Goal: Task Accomplishment & Management: Use online tool/utility

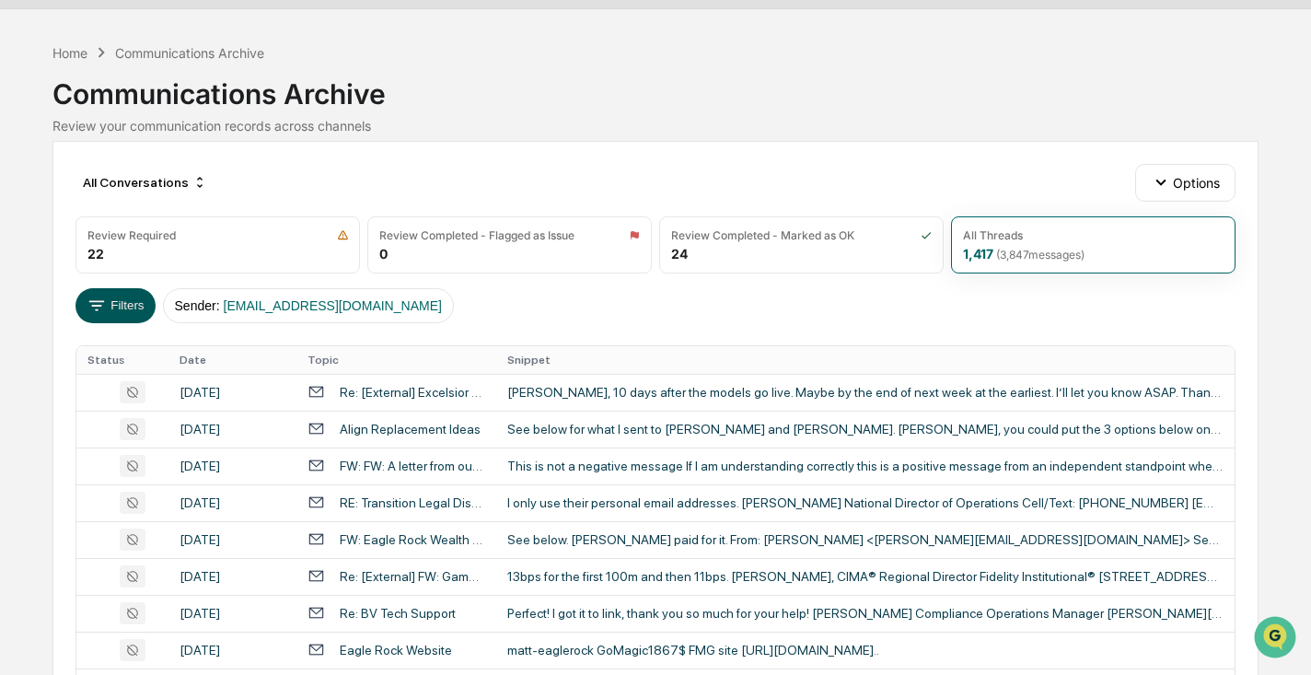
click at [127, 294] on button "Filters" at bounding box center [116, 305] width 80 height 35
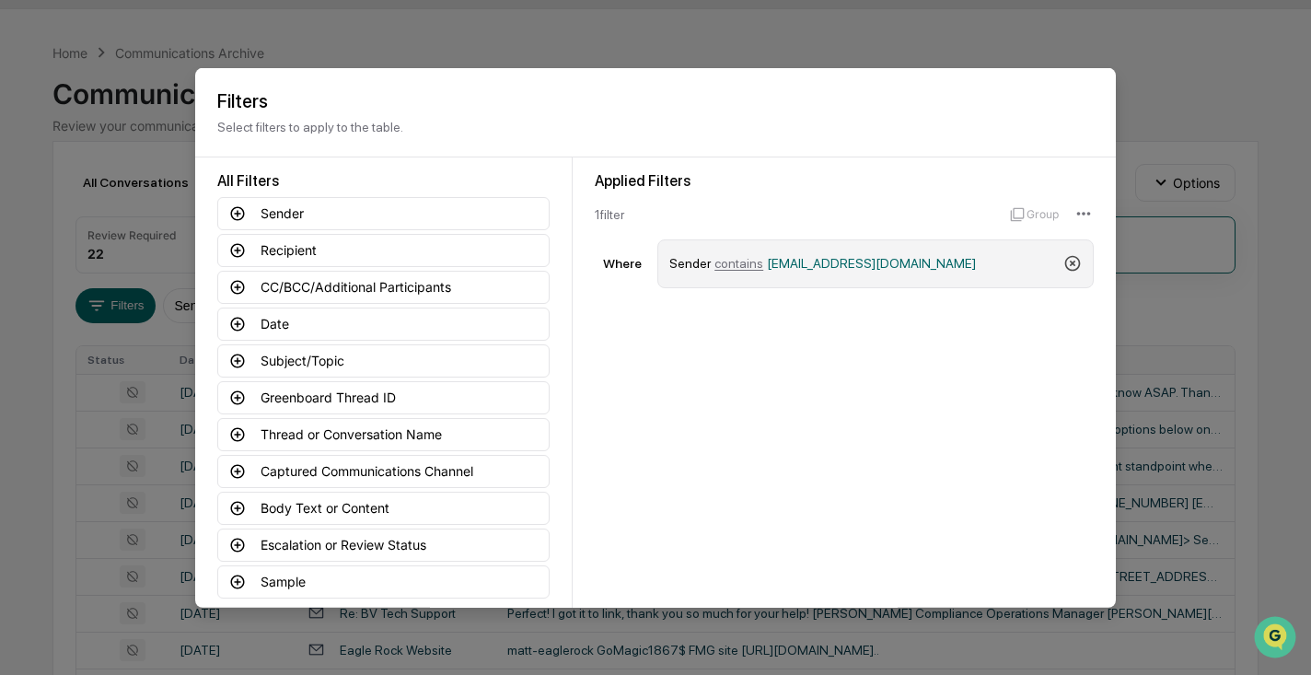
click at [1072, 261] on icon at bounding box center [1073, 263] width 18 height 18
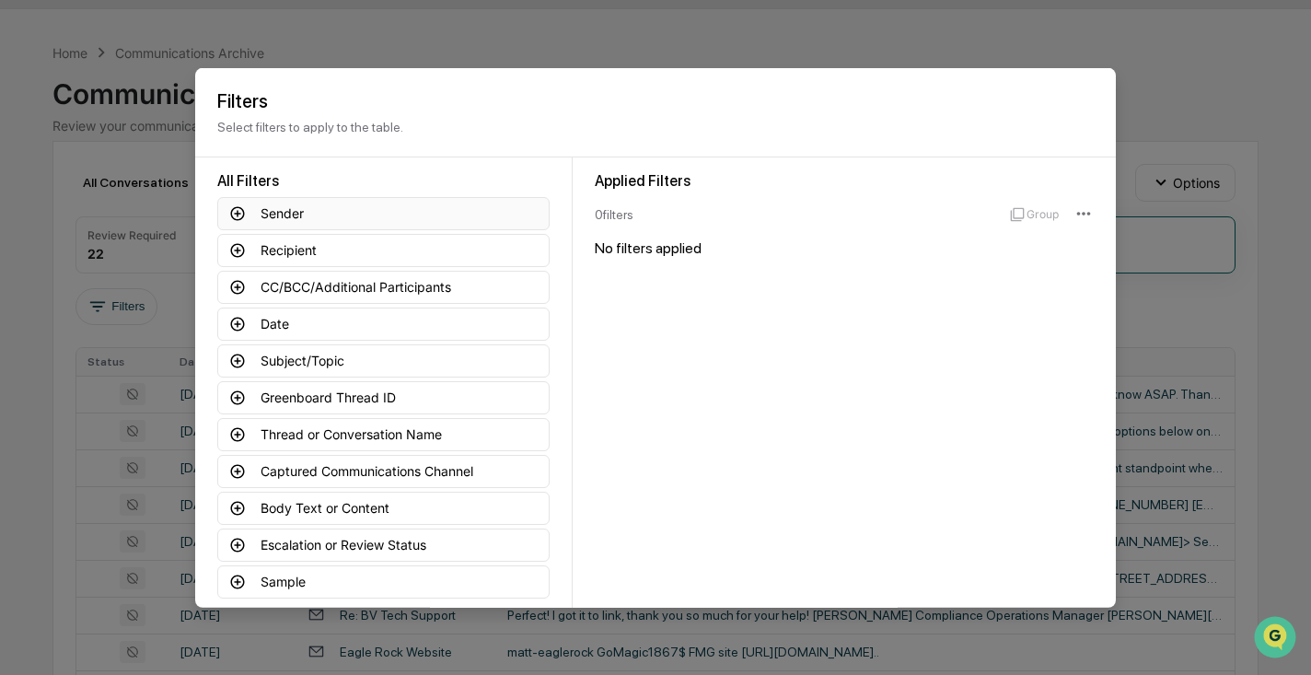
click at [238, 213] on icon at bounding box center [238, 213] width 14 height 14
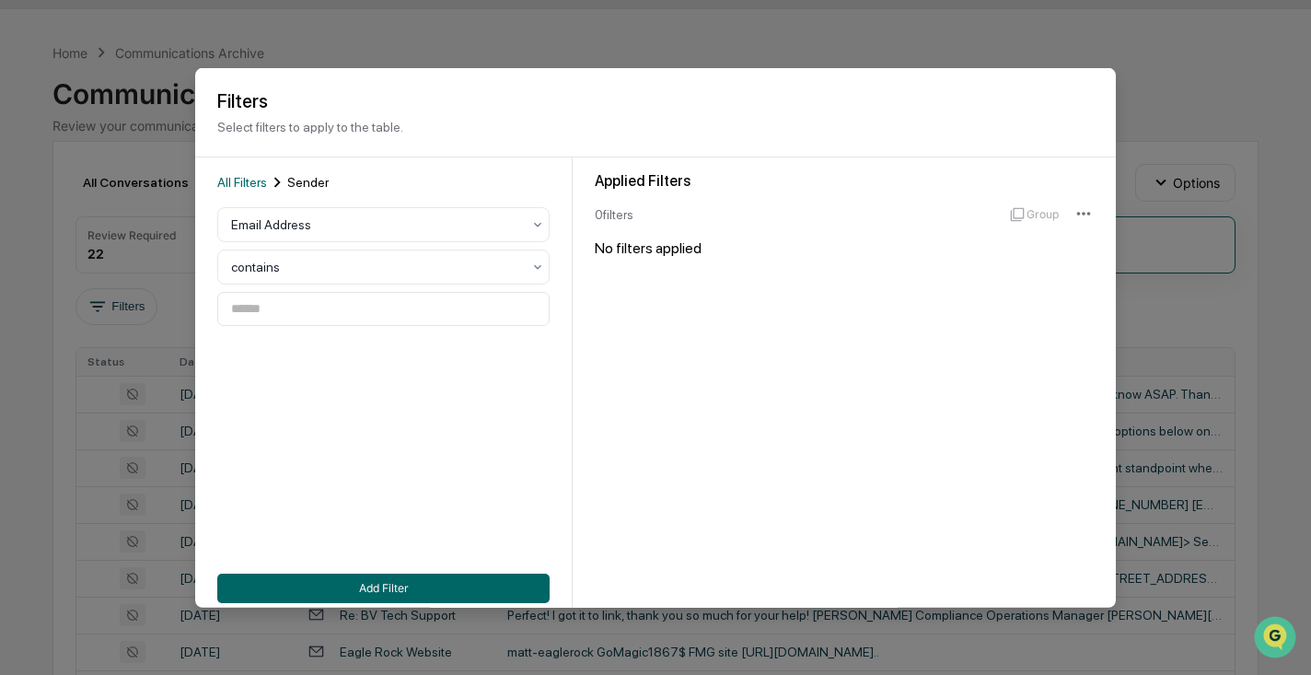
click at [634, 479] on div "Applied Filters 0 filter s Group No filters applied" at bounding box center [844, 387] width 543 height 460
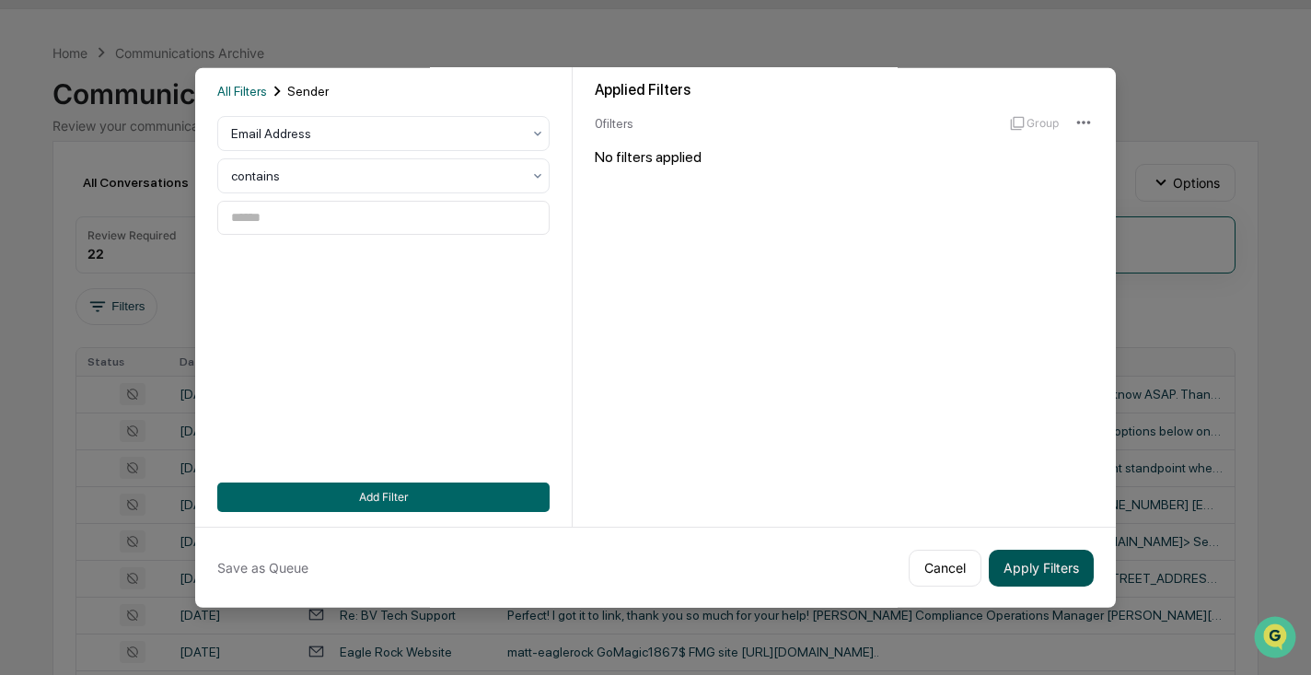
click at [1021, 570] on button "Apply Filters" at bounding box center [1041, 567] width 105 height 37
click at [403, 179] on div at bounding box center [376, 176] width 290 height 18
click at [667, 344] on div "Applied Filters 0 filter s Group No filters applied" at bounding box center [844, 295] width 543 height 460
click at [538, 176] on icon at bounding box center [537, 175] width 7 height 5
click at [684, 312] on div "Applied Filters 0 filter s Group No filters applied" at bounding box center [844, 295] width 543 height 460
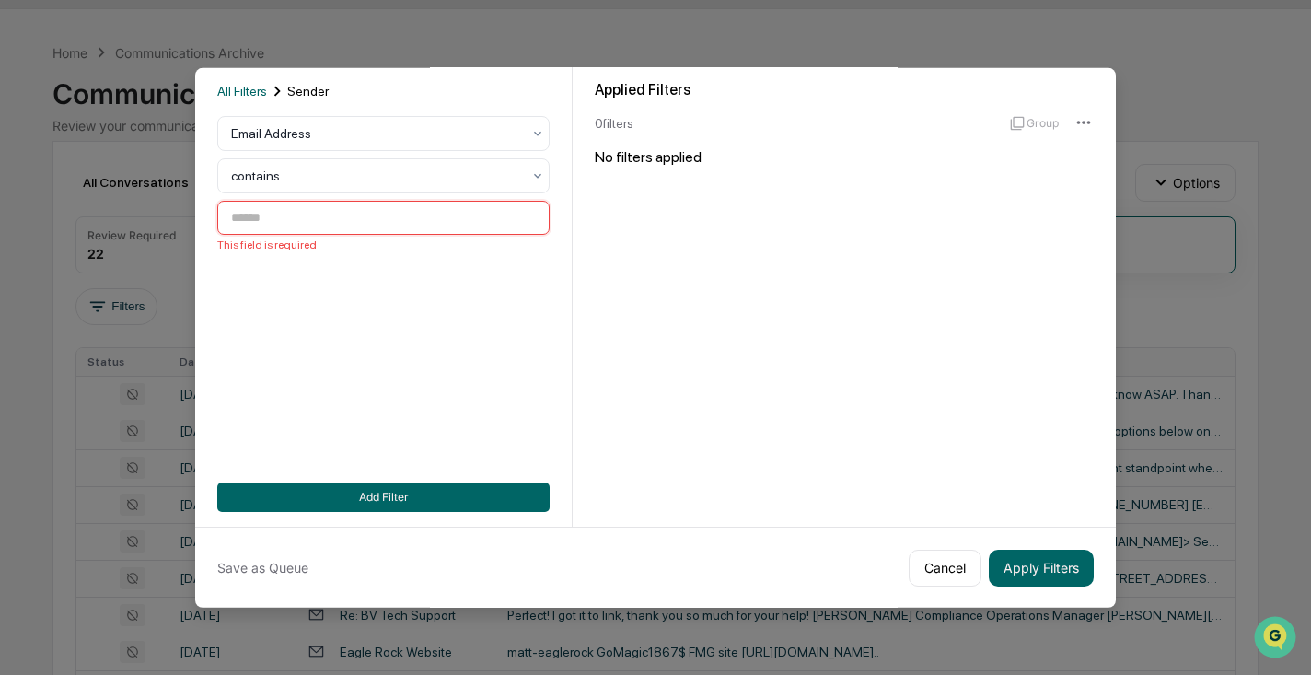
click at [395, 220] on input at bounding box center [383, 218] width 332 height 34
click at [395, 221] on input at bounding box center [383, 218] width 332 height 34
click at [965, 565] on button "Cancel" at bounding box center [945, 567] width 73 height 37
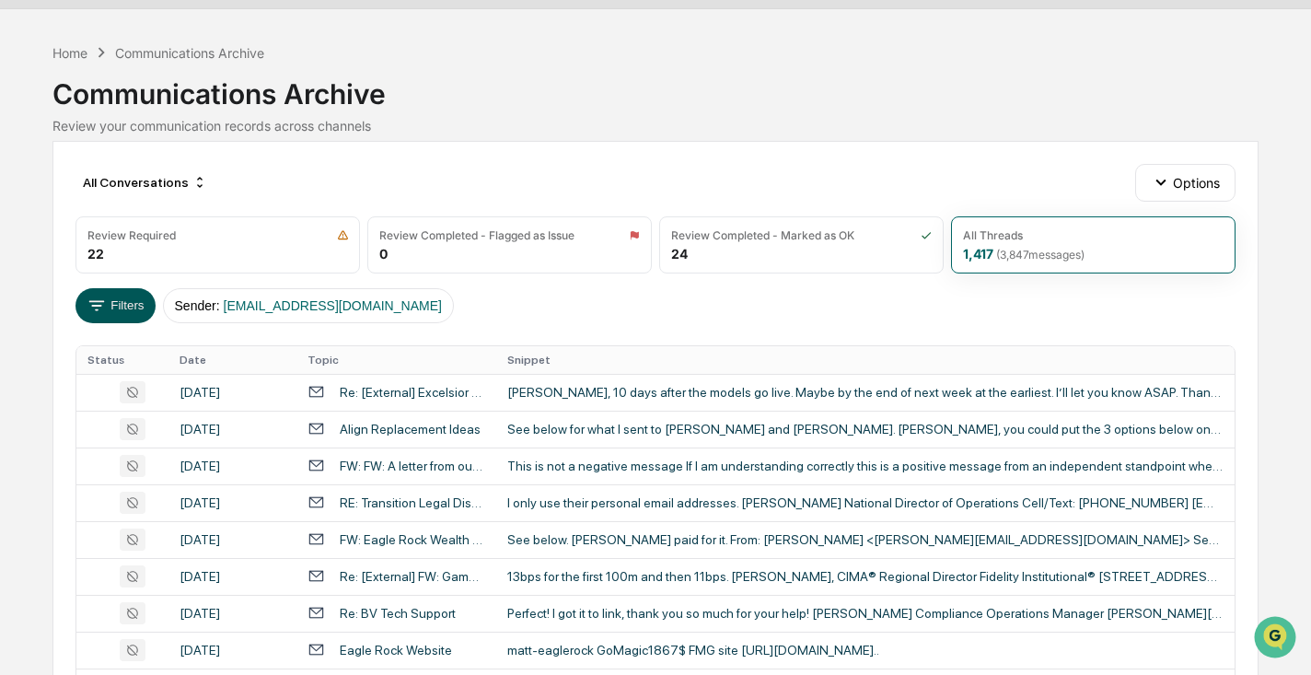
click at [116, 303] on button "Filters" at bounding box center [116, 305] width 80 height 35
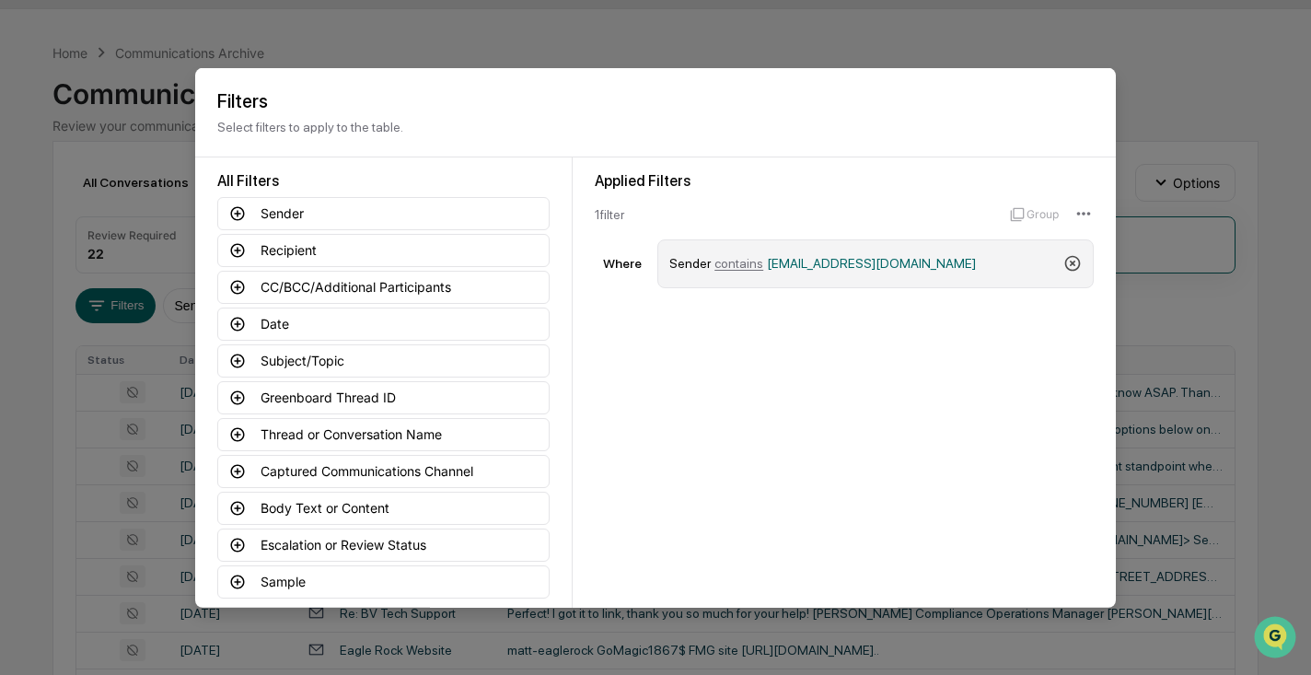
click at [1076, 262] on icon at bounding box center [1073, 263] width 18 height 18
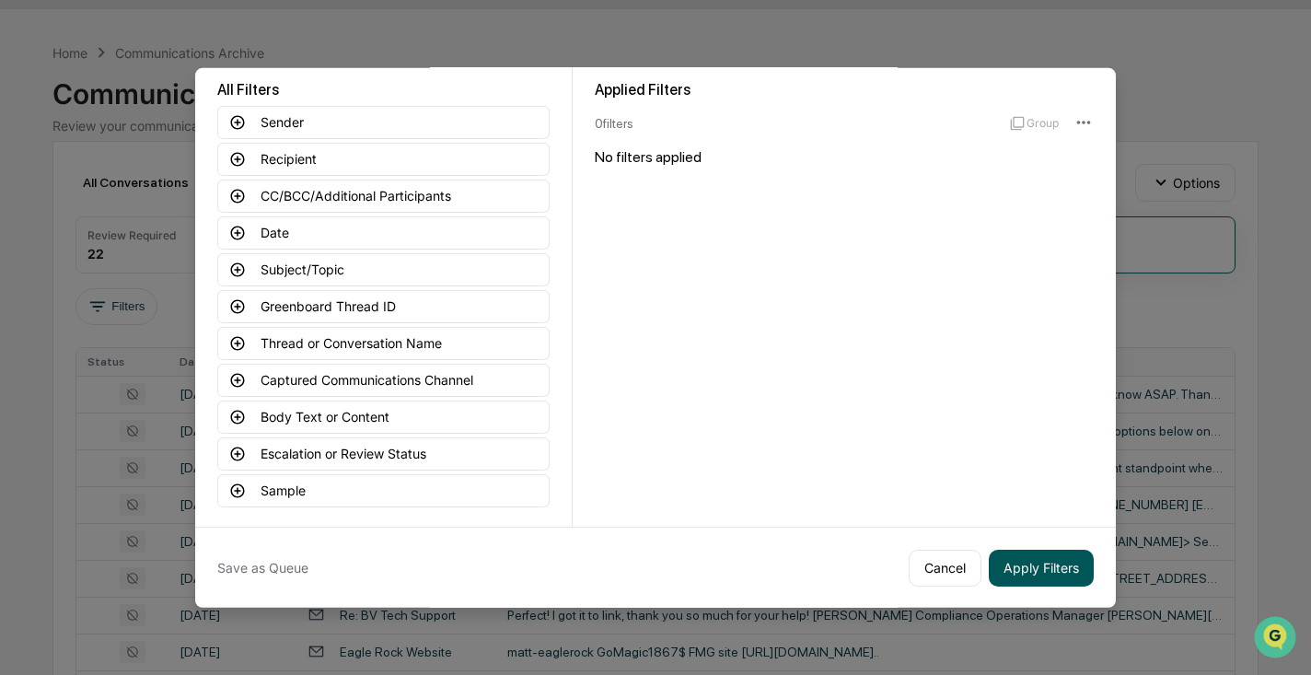
click at [1041, 577] on button "Apply Filters" at bounding box center [1041, 567] width 105 height 37
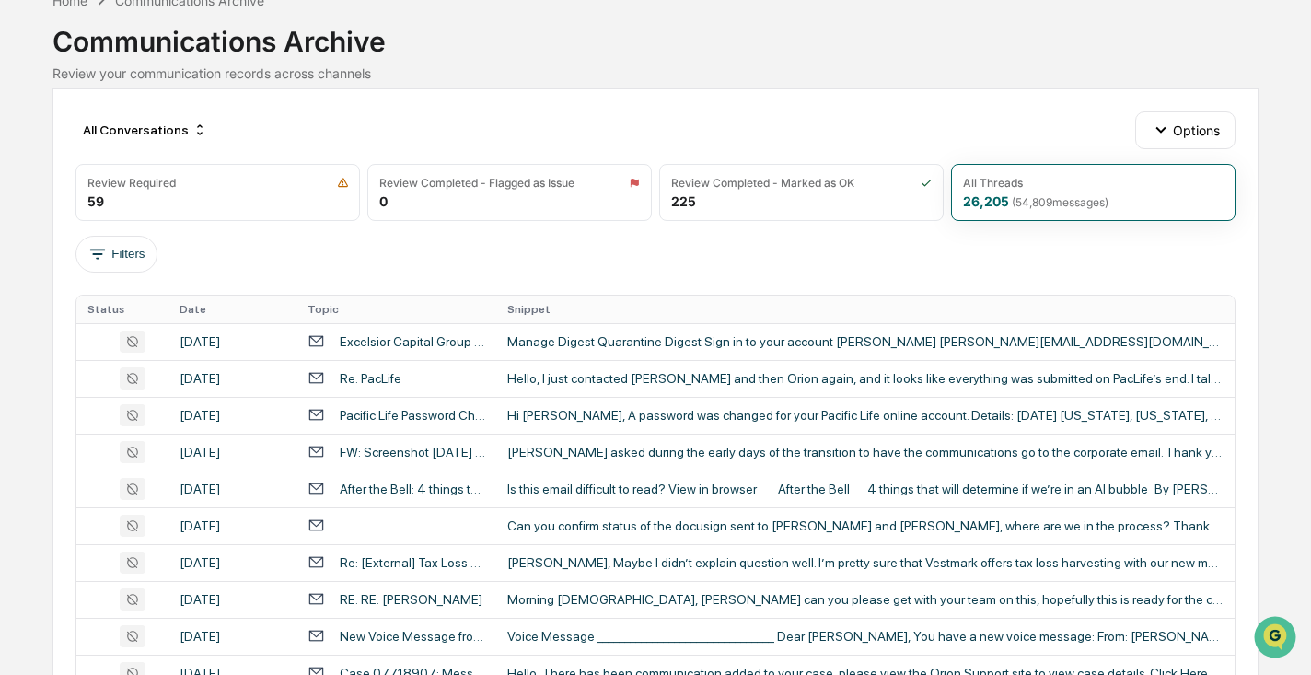
scroll to position [106, 0]
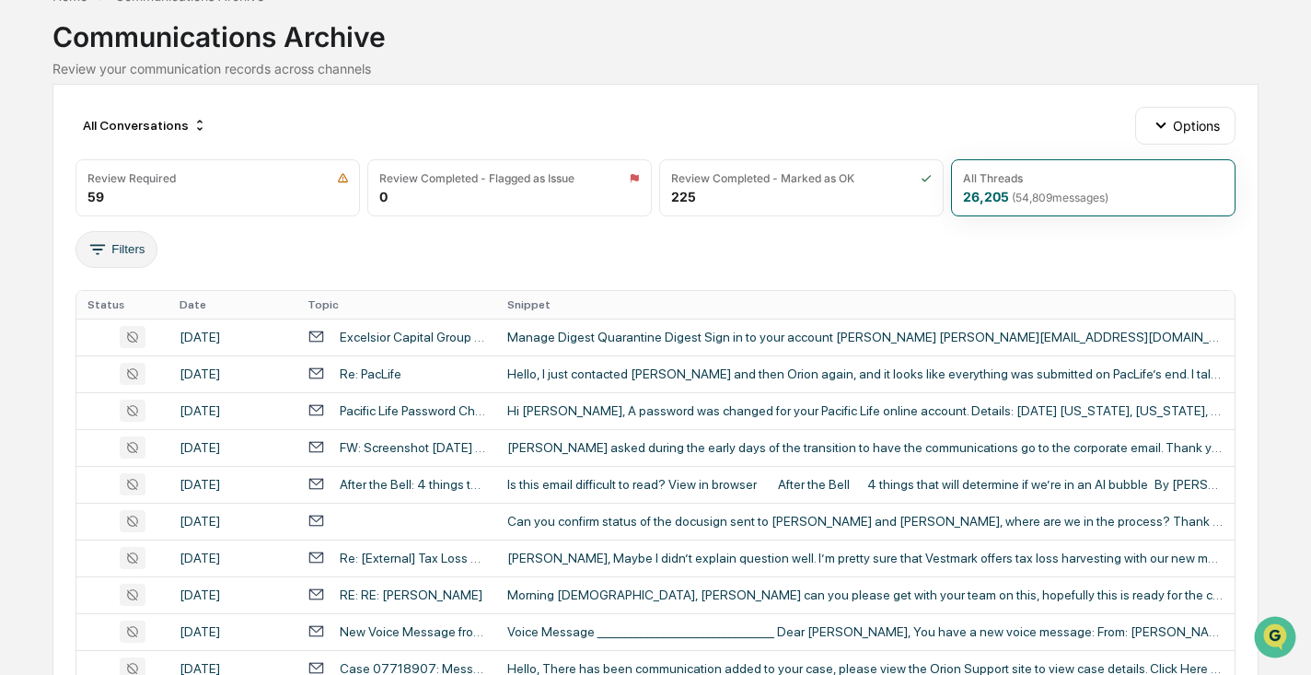
click at [136, 248] on button "Filters" at bounding box center [117, 249] width 82 height 37
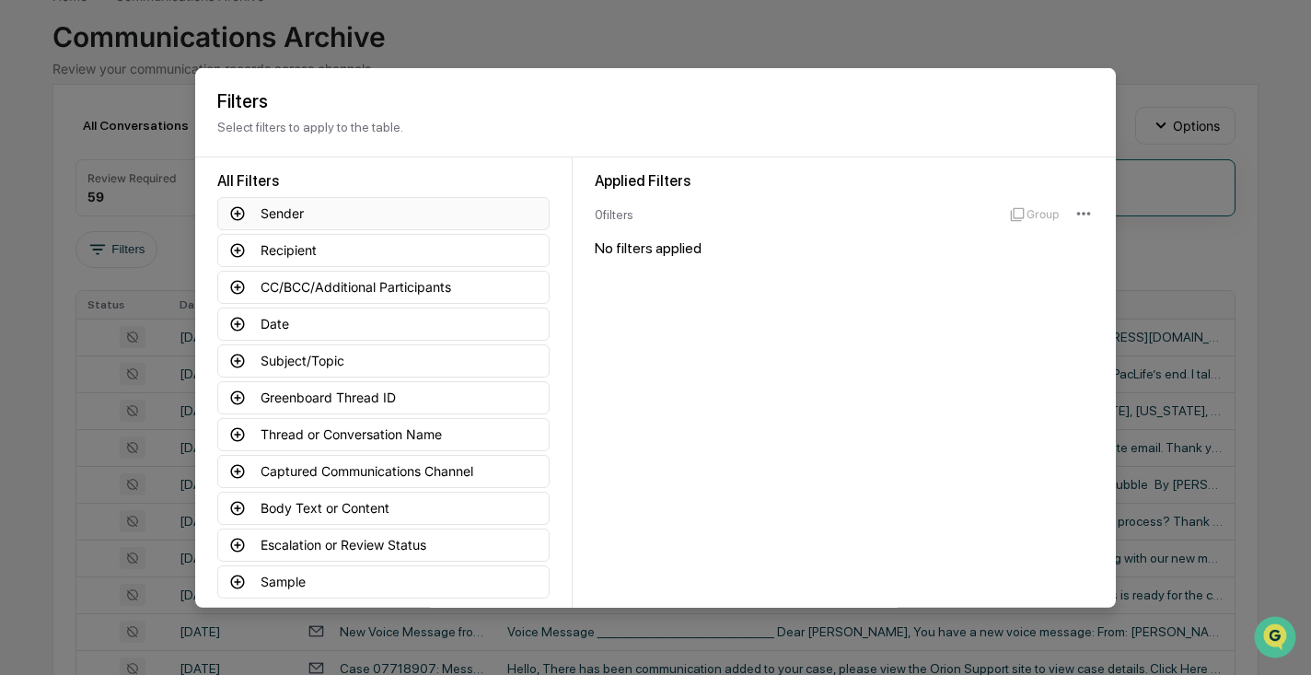
click at [239, 211] on icon at bounding box center [237, 212] width 17 height 17
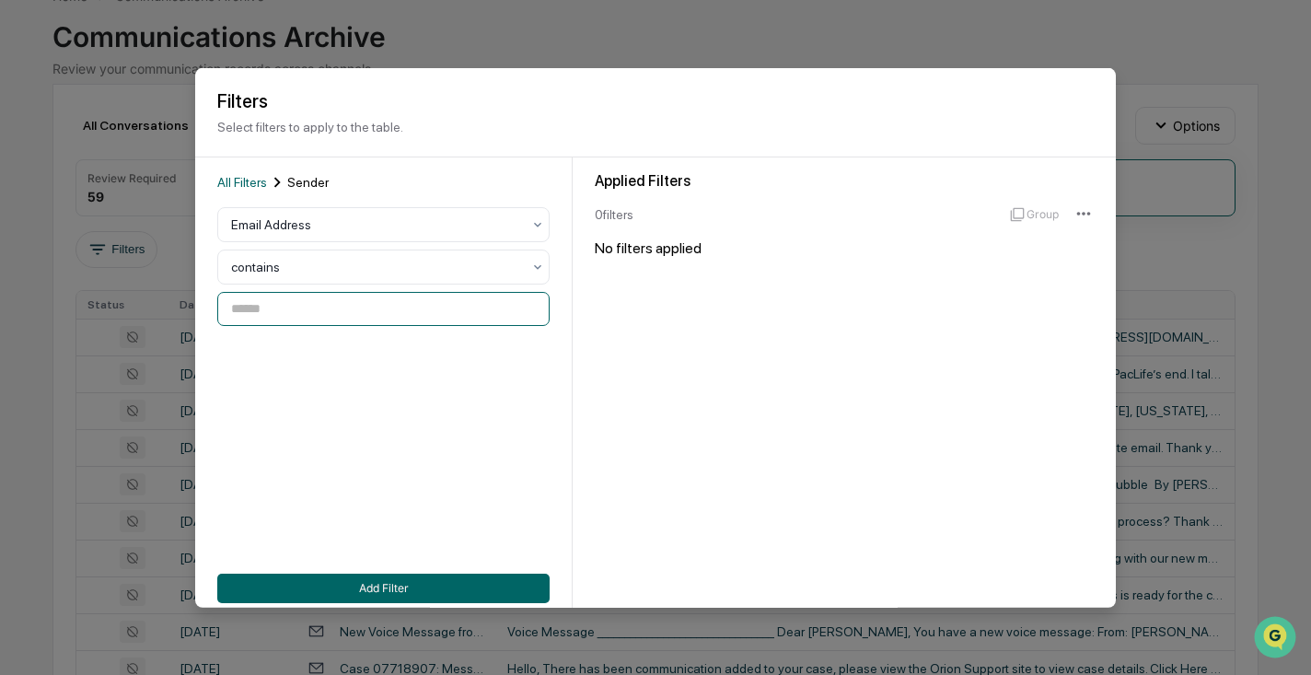
click at [344, 311] on input at bounding box center [383, 309] width 332 height 34
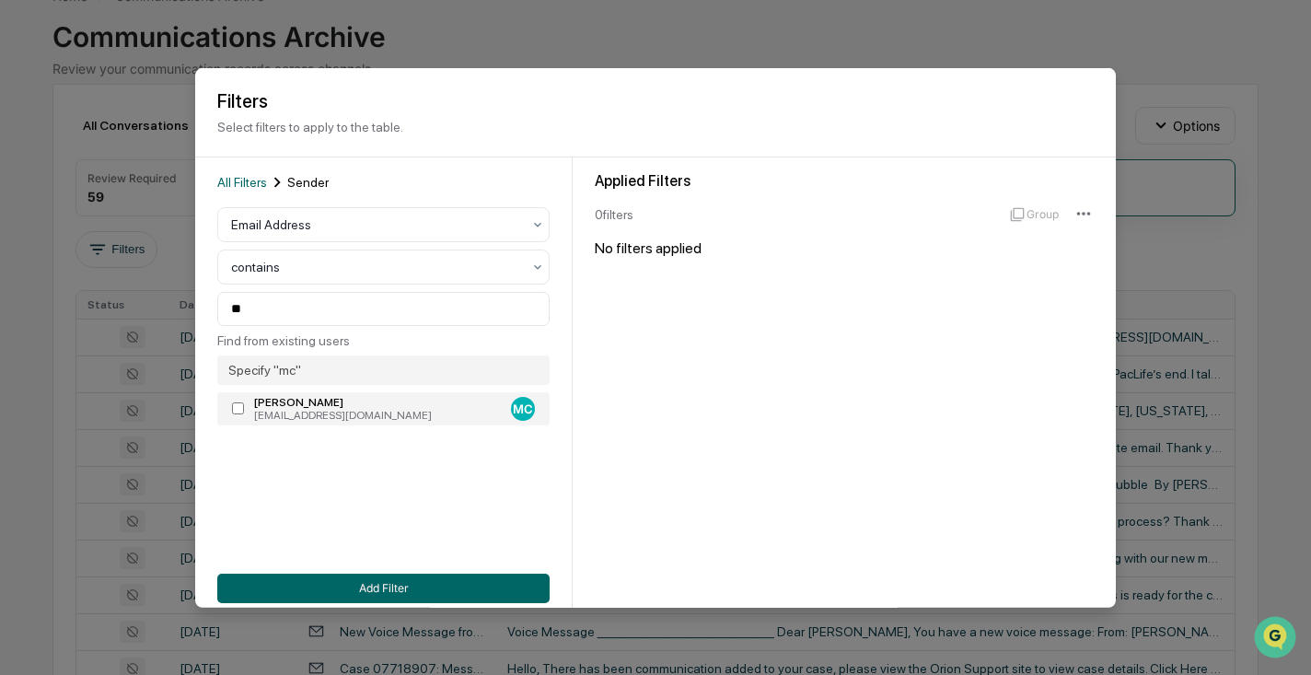
type input "**********"
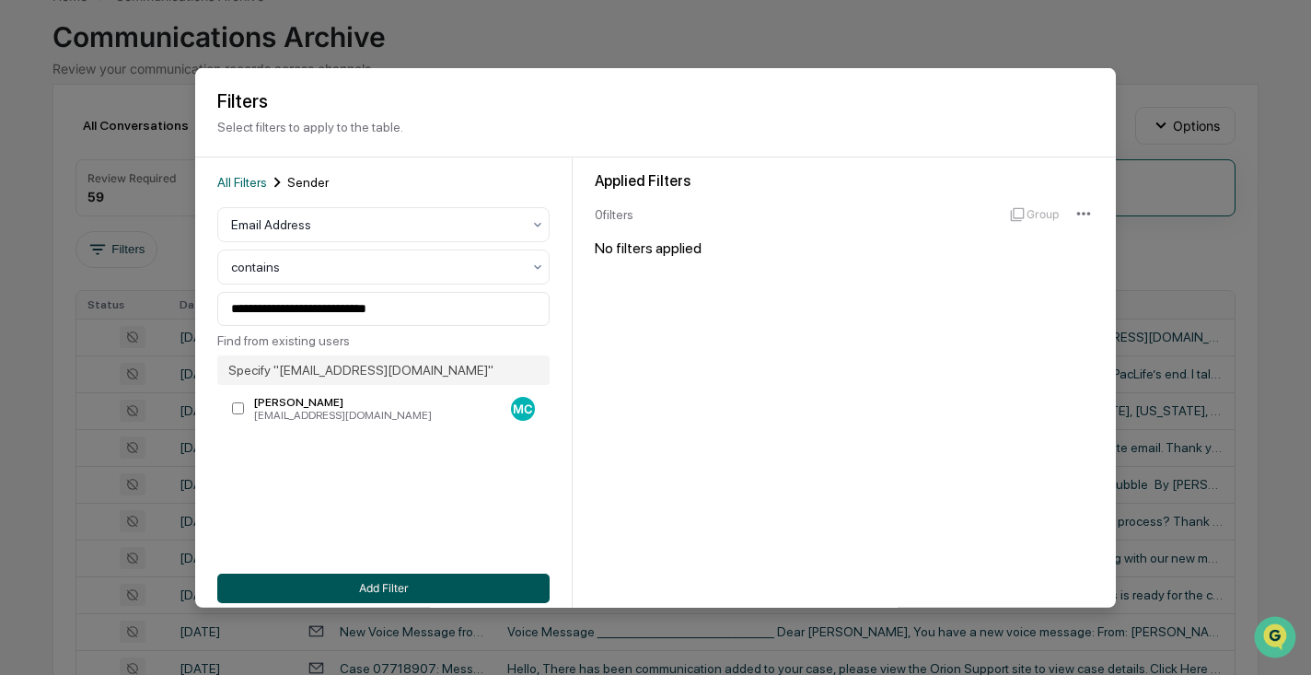
click at [405, 587] on button "Add Filter" at bounding box center [383, 587] width 332 height 29
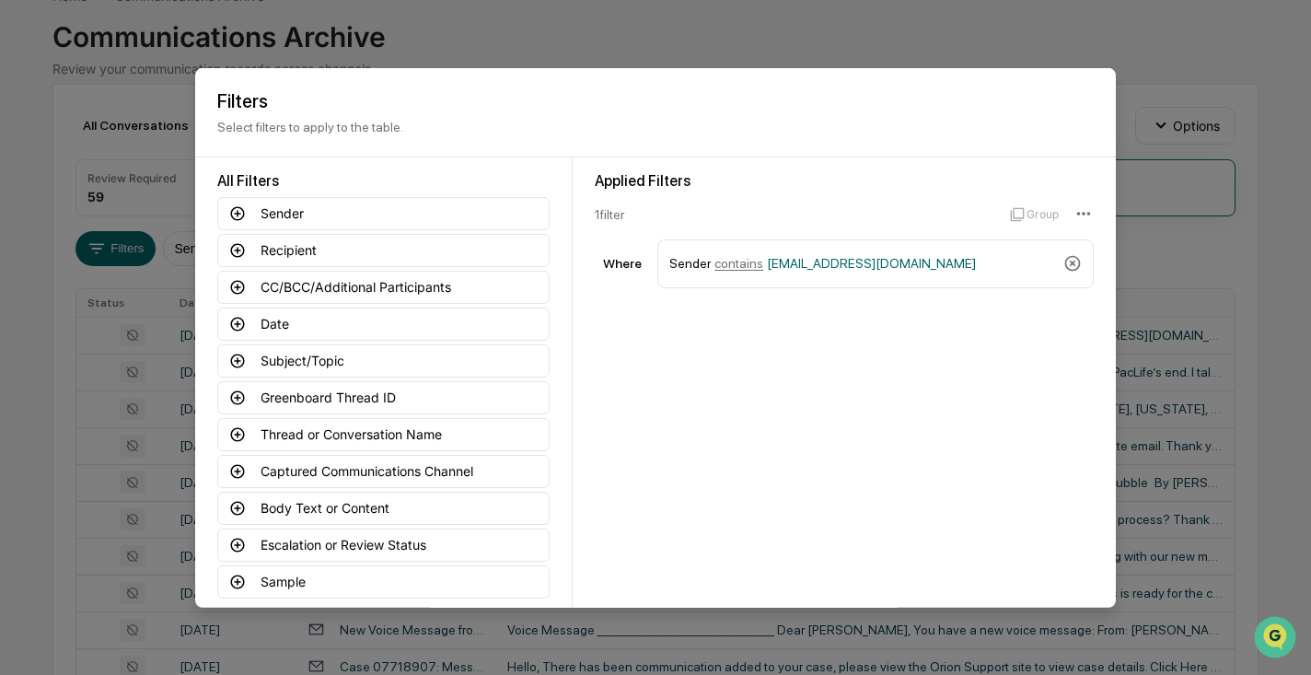
scroll to position [91, 0]
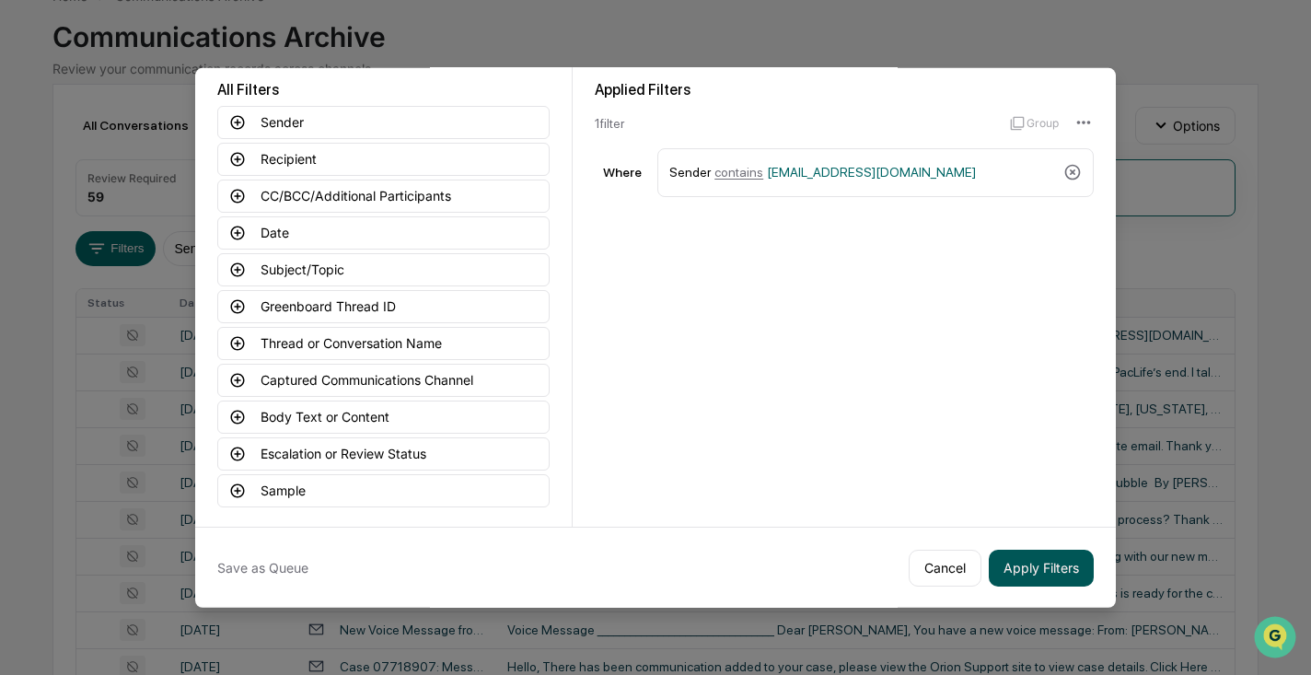
click at [1055, 570] on button "Apply Filters" at bounding box center [1041, 567] width 105 height 37
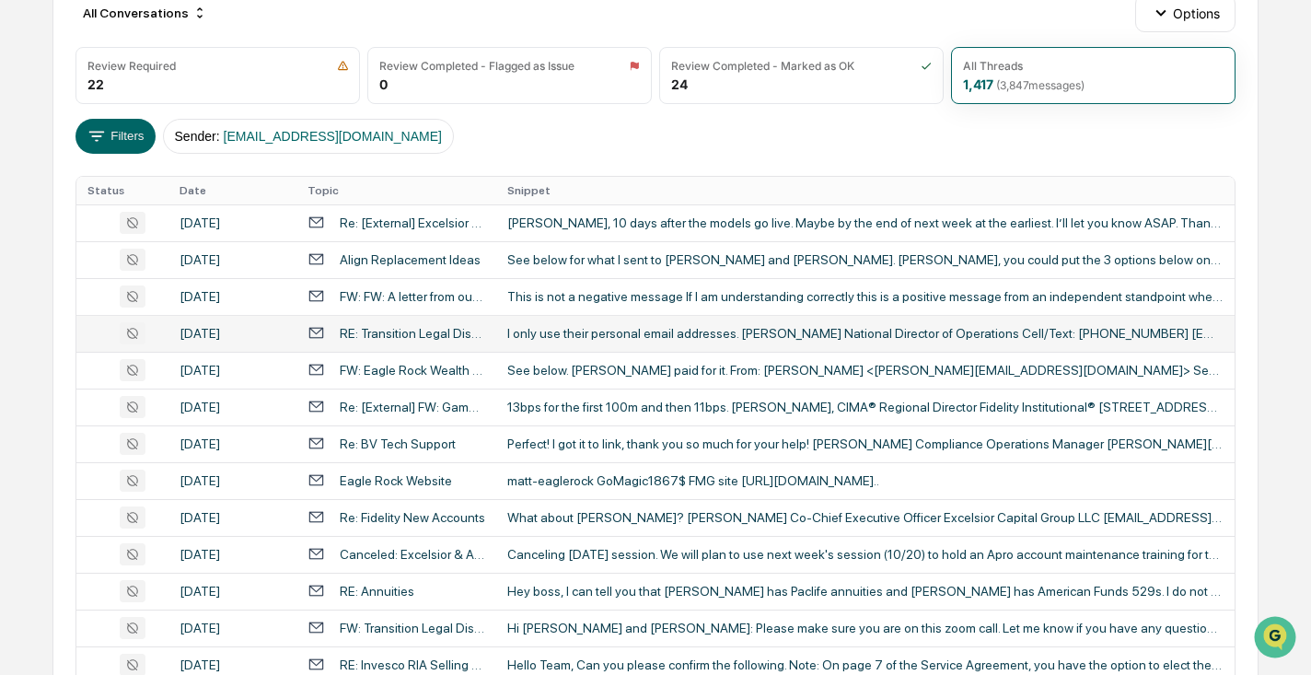
scroll to position [0, 0]
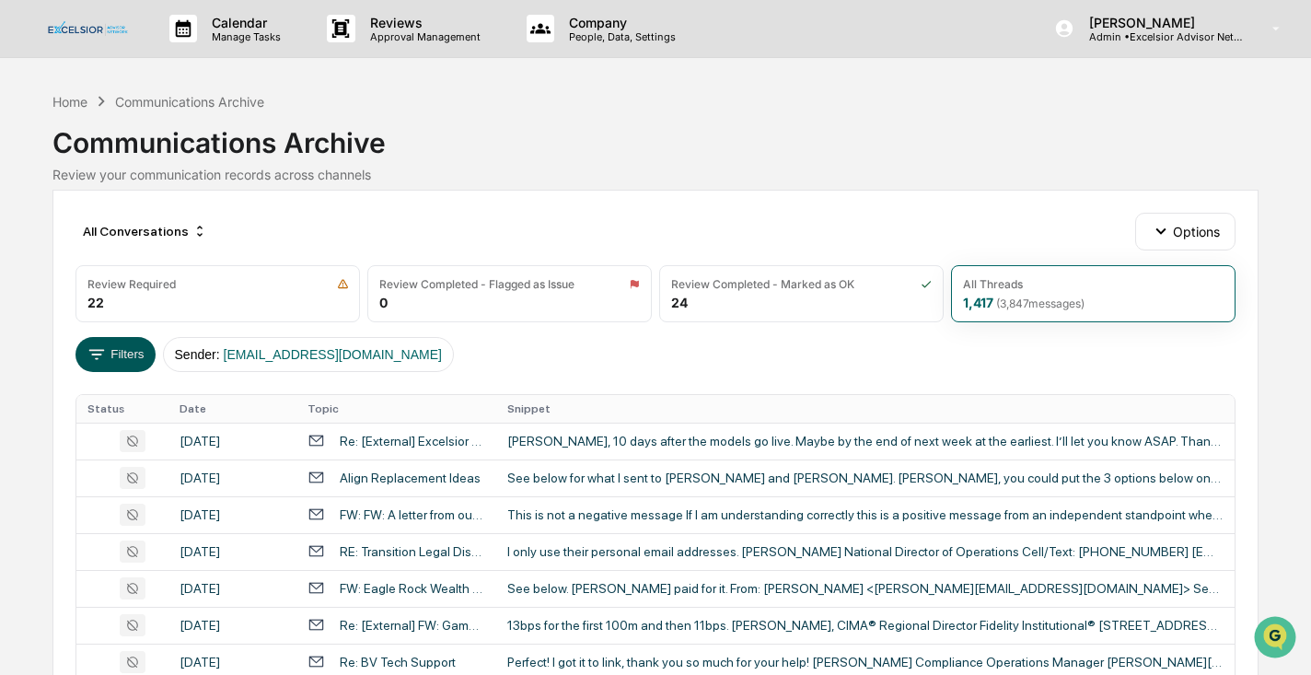
click at [119, 353] on button "Filters" at bounding box center [116, 354] width 80 height 35
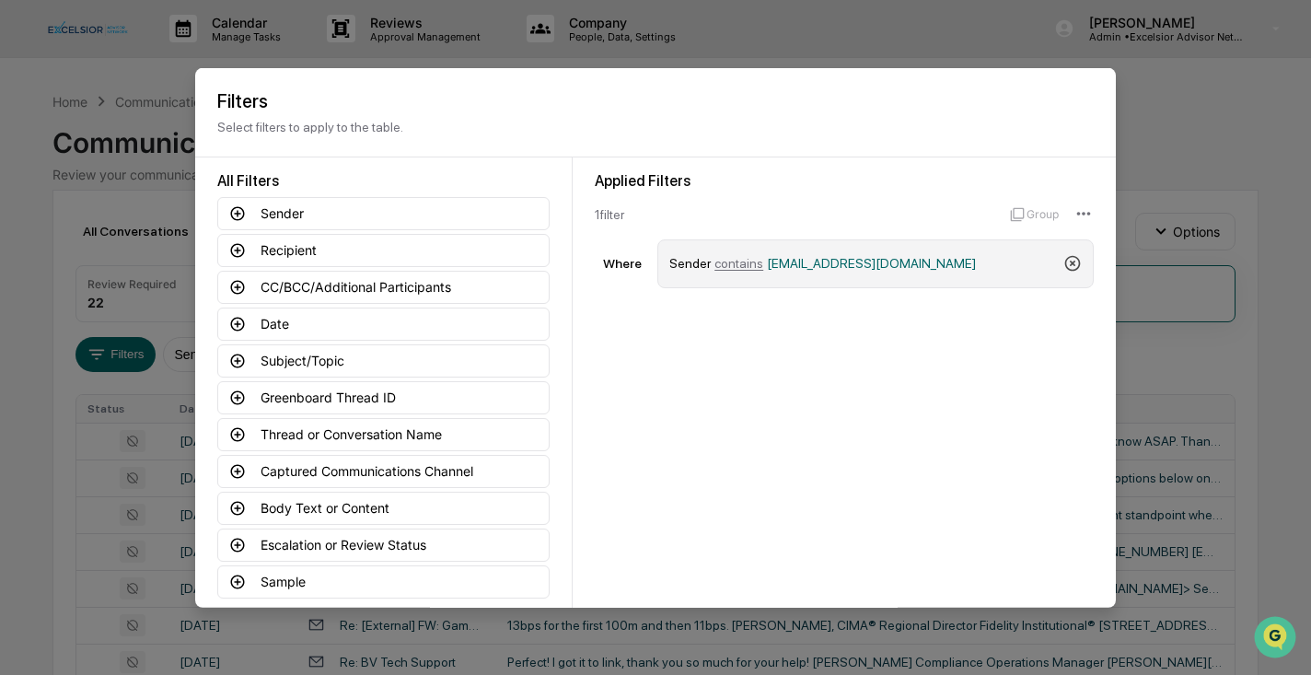
click at [1078, 260] on icon at bounding box center [1073, 263] width 16 height 16
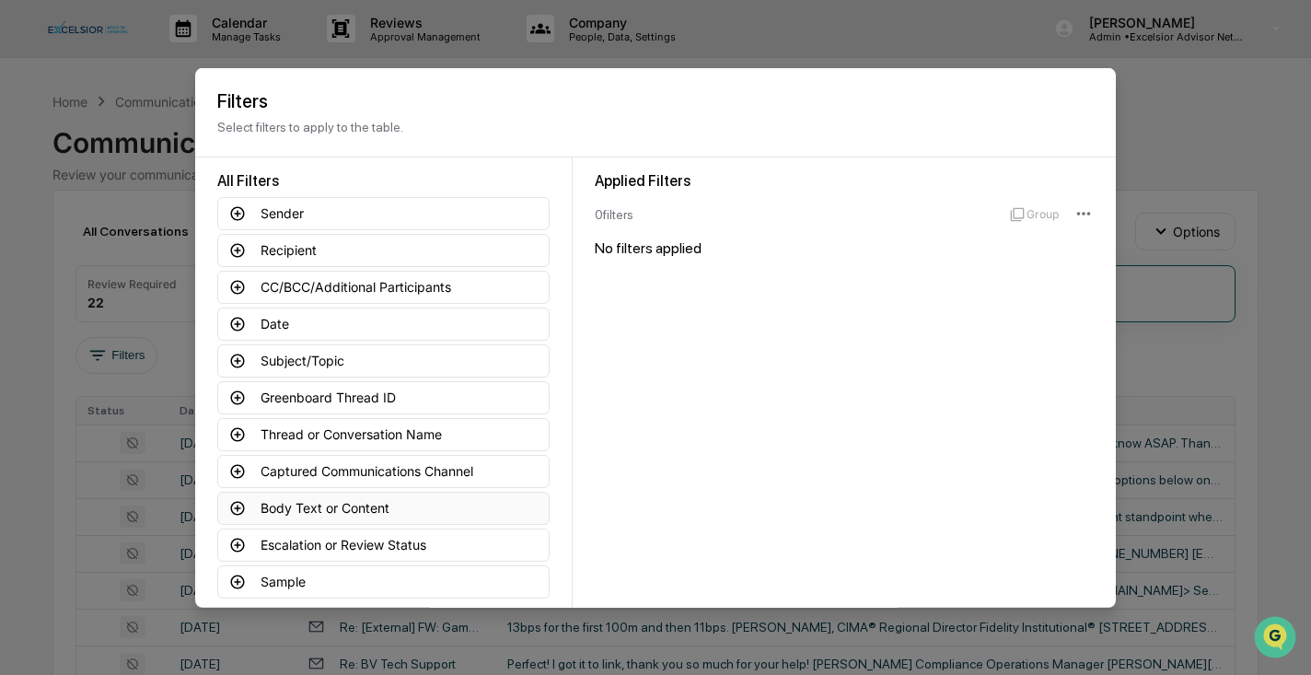
click at [235, 510] on icon at bounding box center [237, 507] width 17 height 17
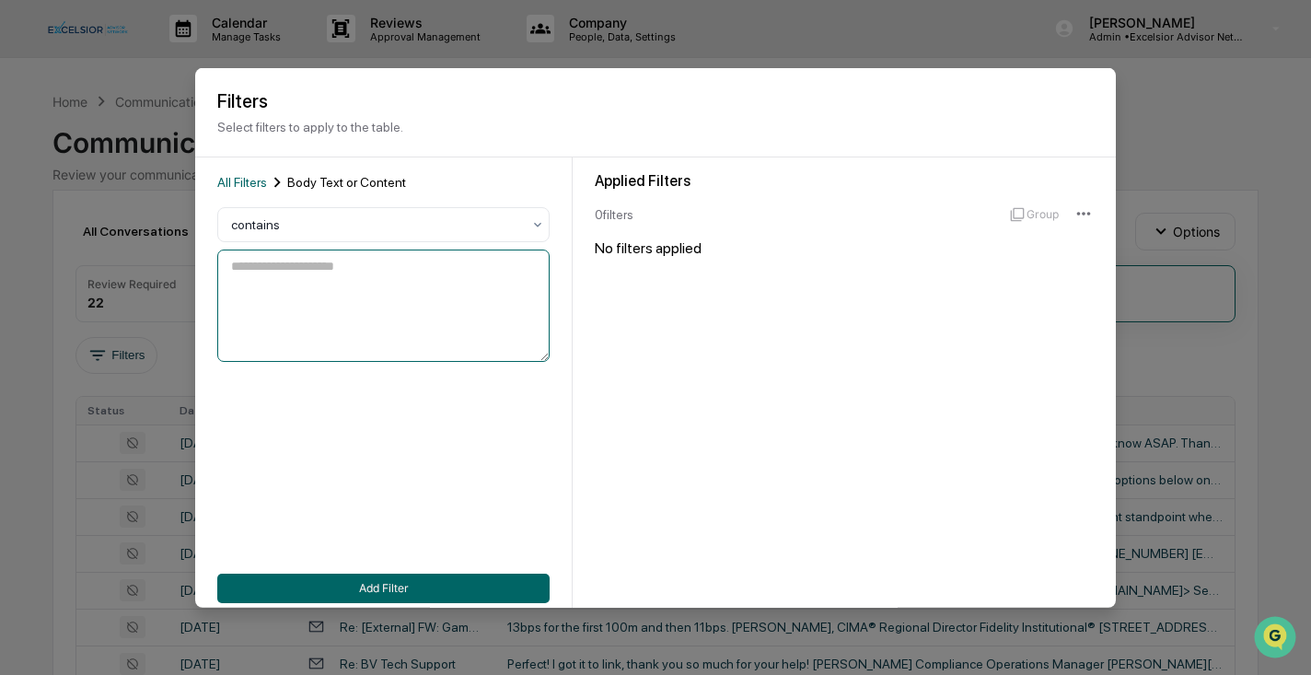
click at [310, 277] on textarea at bounding box center [383, 306] width 332 height 112
type textarea "*"
type textarea "******"
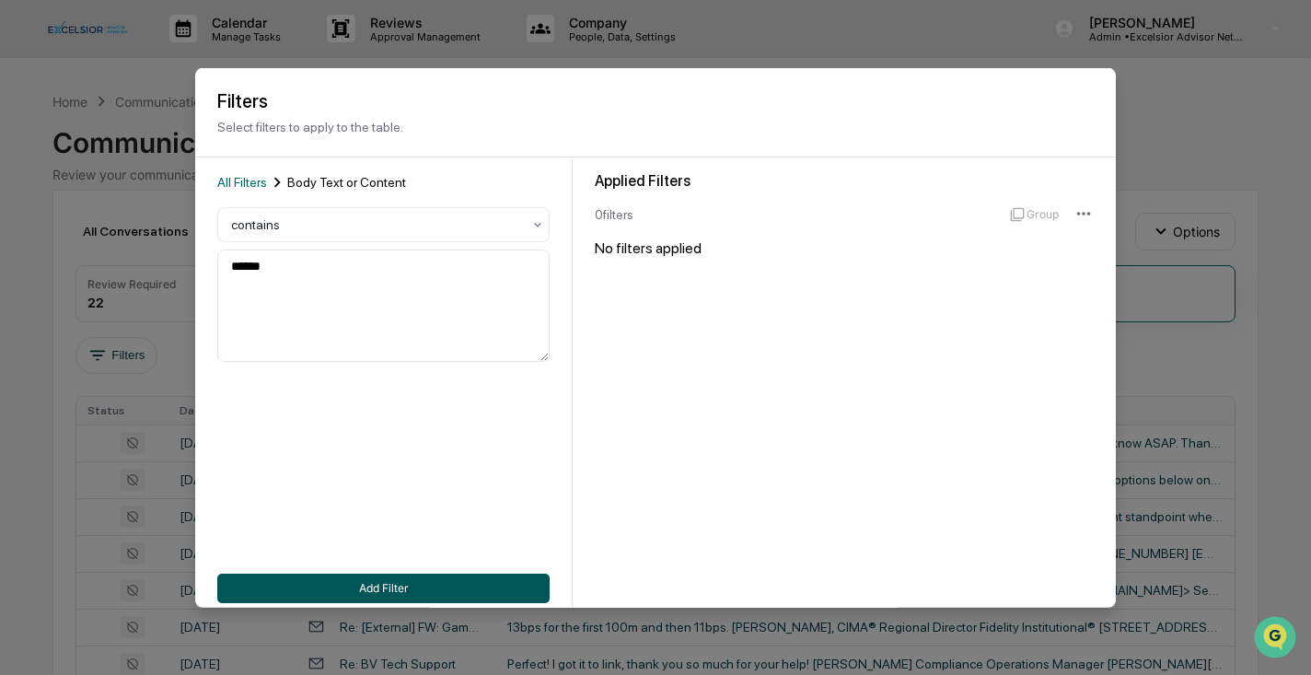
click at [394, 587] on button "Add Filter" at bounding box center [383, 587] width 332 height 29
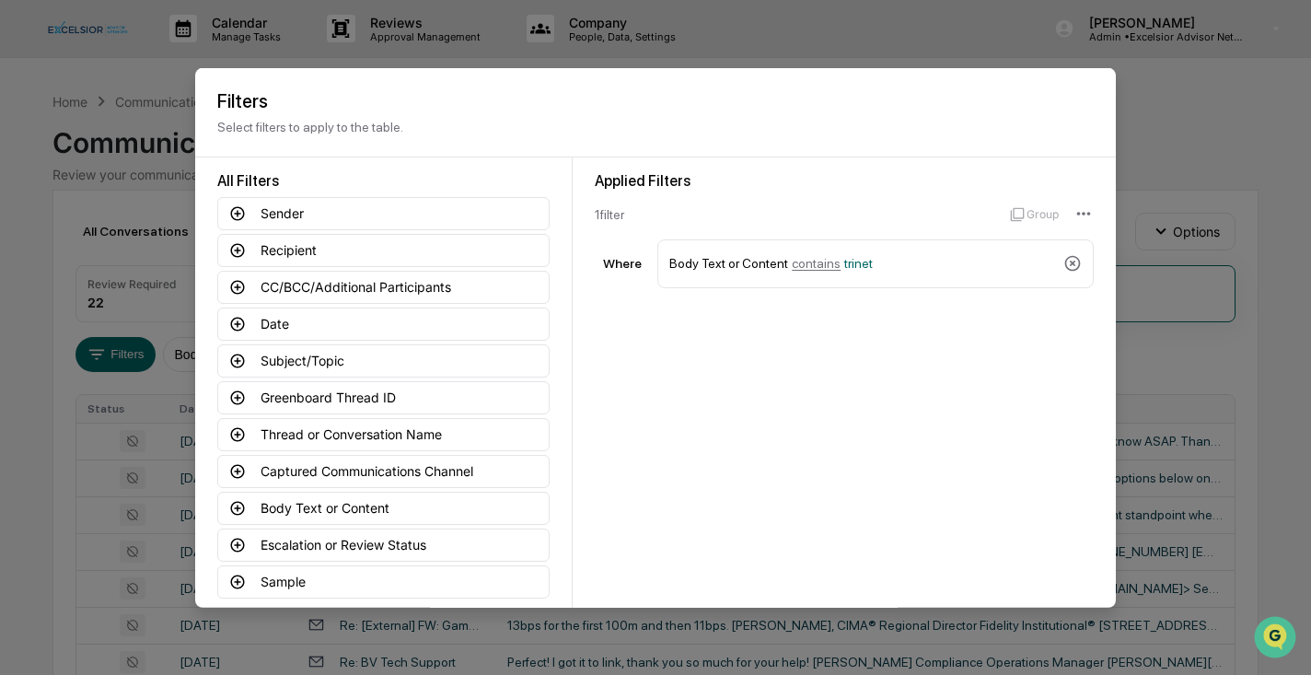
scroll to position [91, 0]
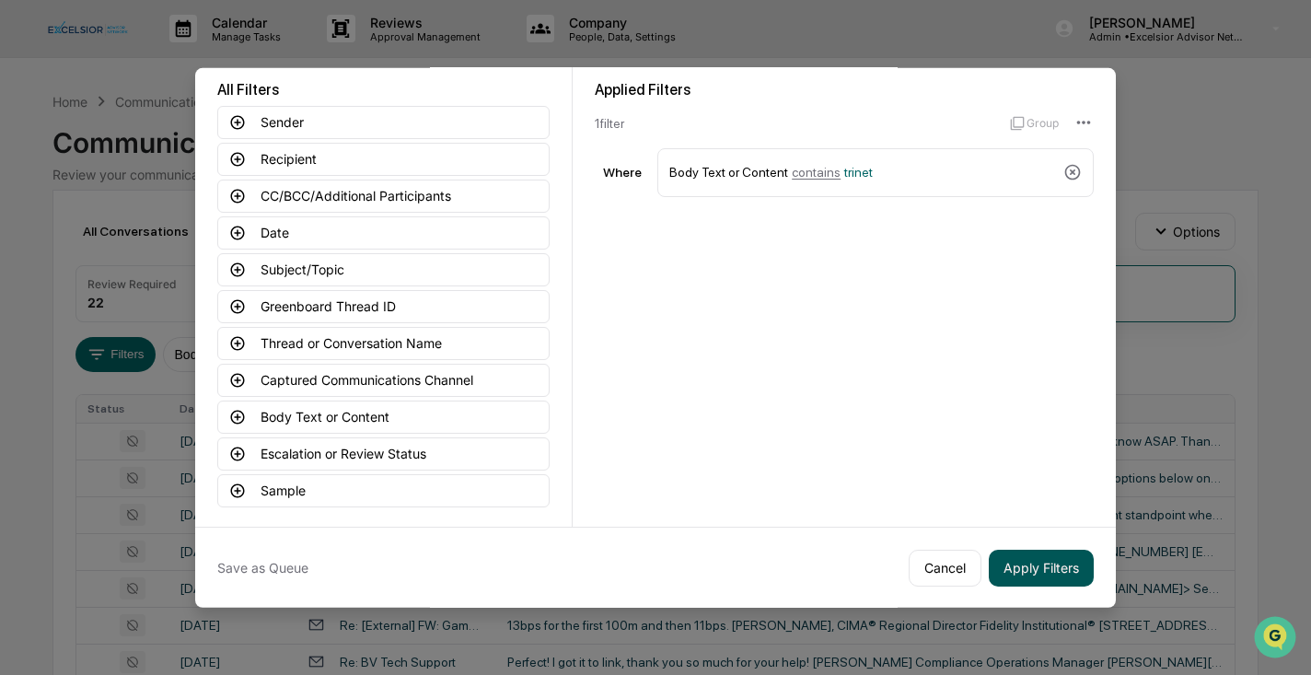
click at [1045, 573] on button "Apply Filters" at bounding box center [1041, 567] width 105 height 37
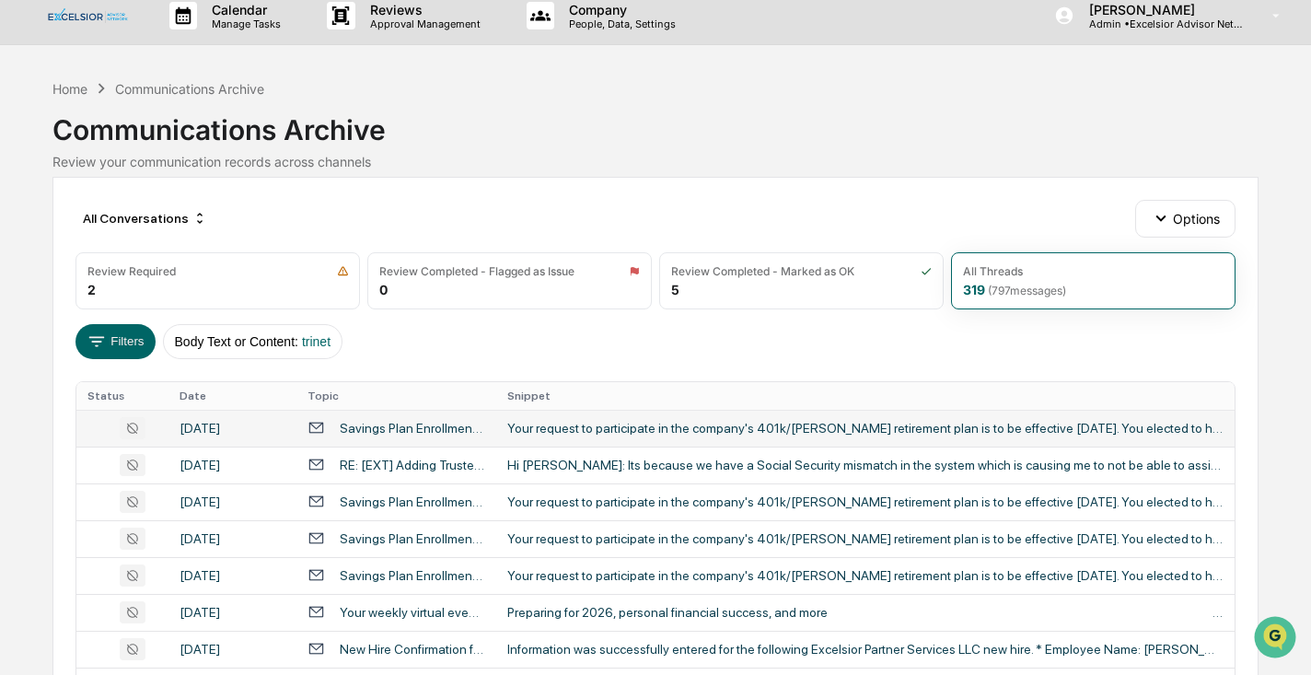
scroll to position [0, 0]
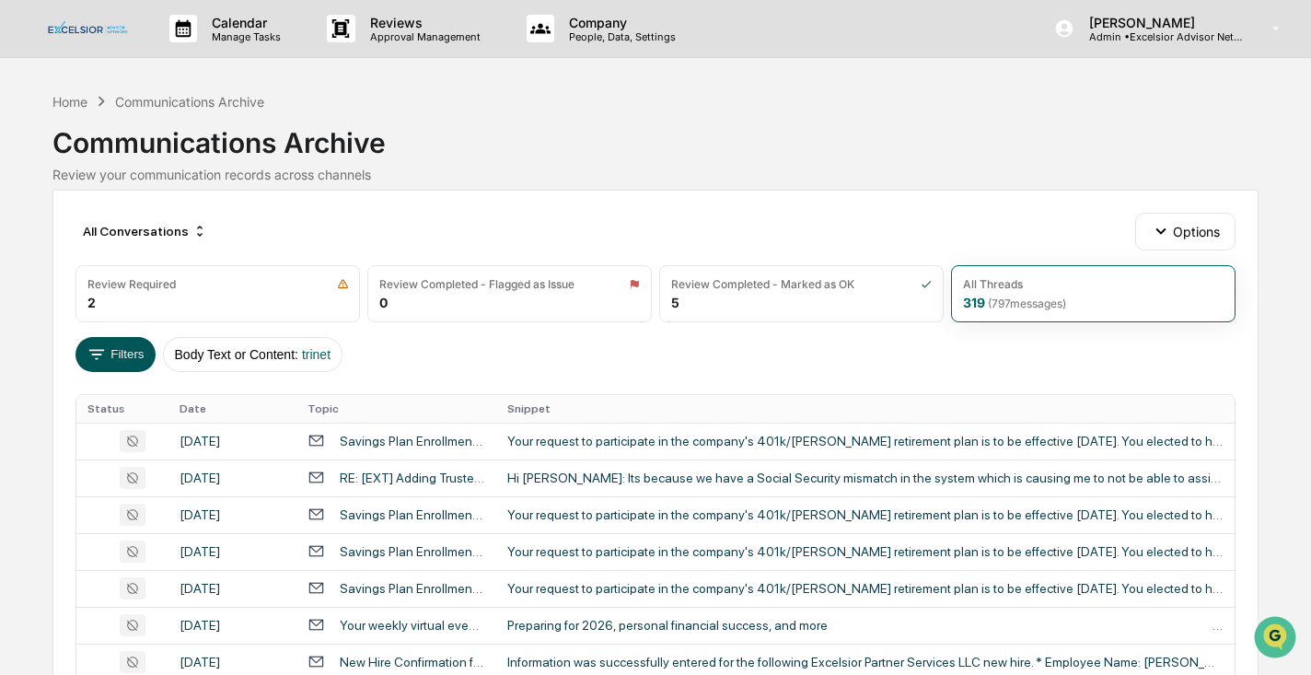
click at [125, 353] on button "Filters" at bounding box center [116, 354] width 80 height 35
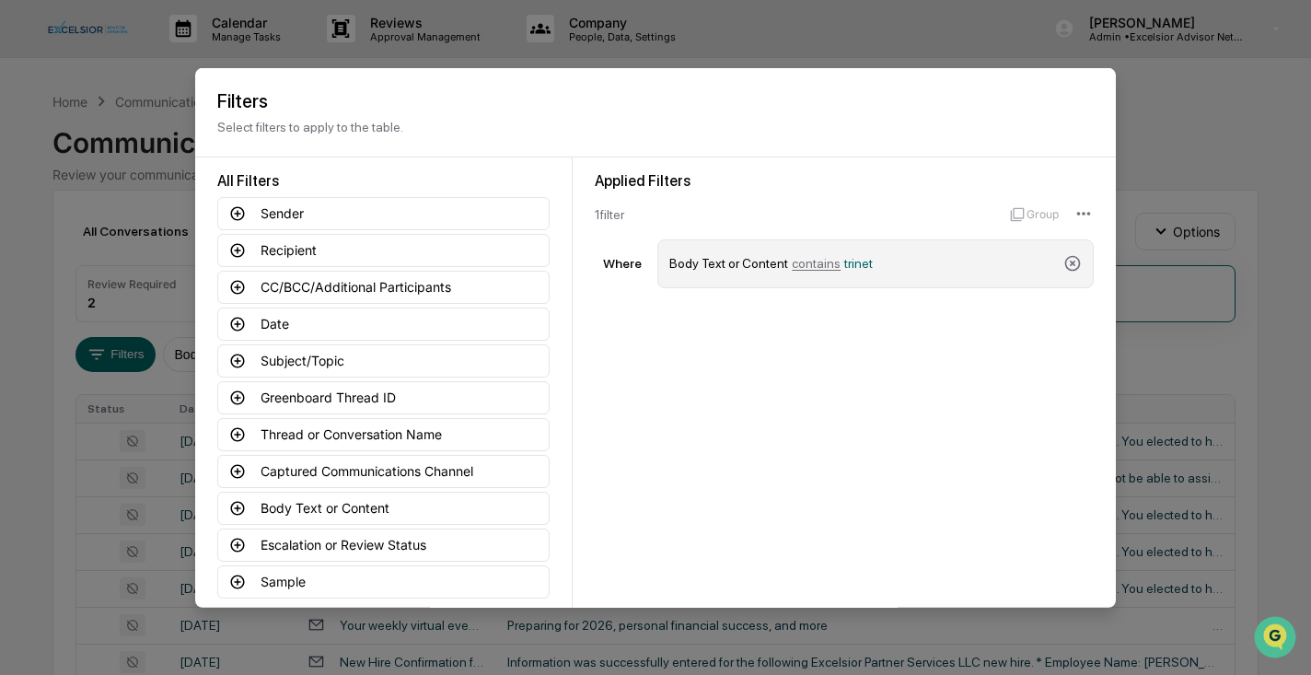
click at [831, 264] on span "contains" at bounding box center [816, 263] width 49 height 15
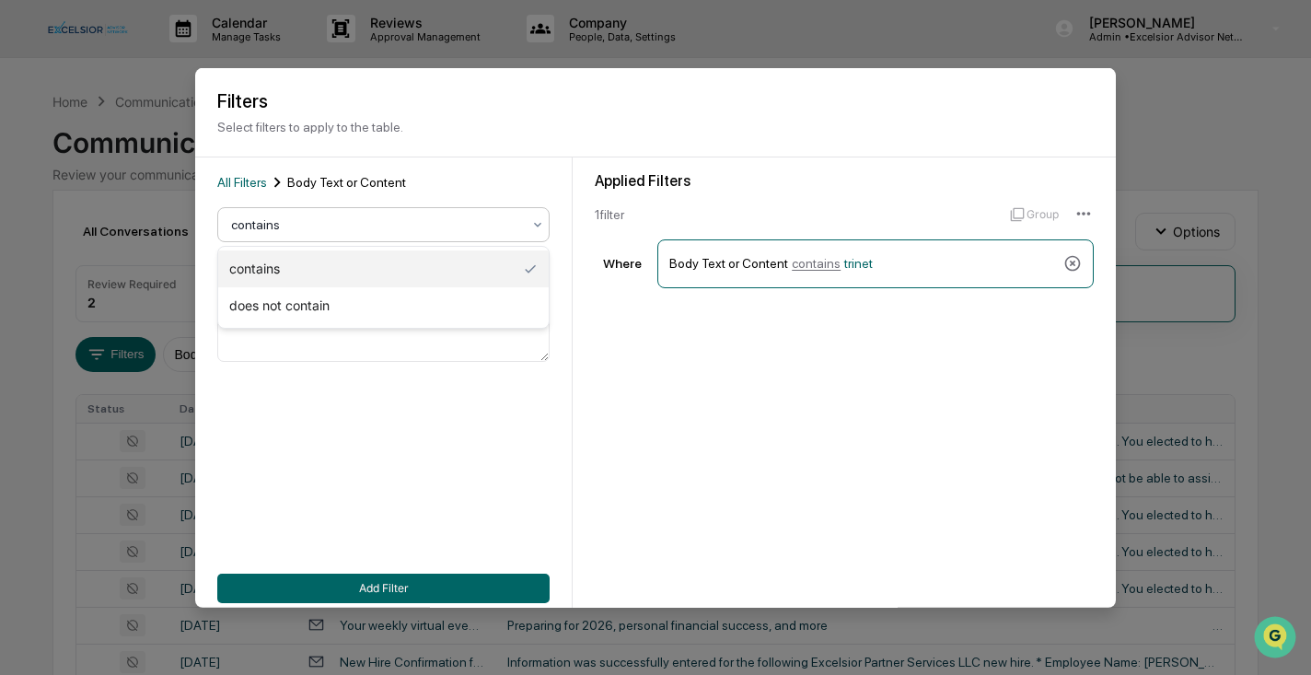
click at [538, 224] on icon at bounding box center [537, 224] width 15 height 15
click at [656, 334] on div "Applied Filters 1 filter Group Where Body Text or Content contains trinet" at bounding box center [844, 387] width 543 height 460
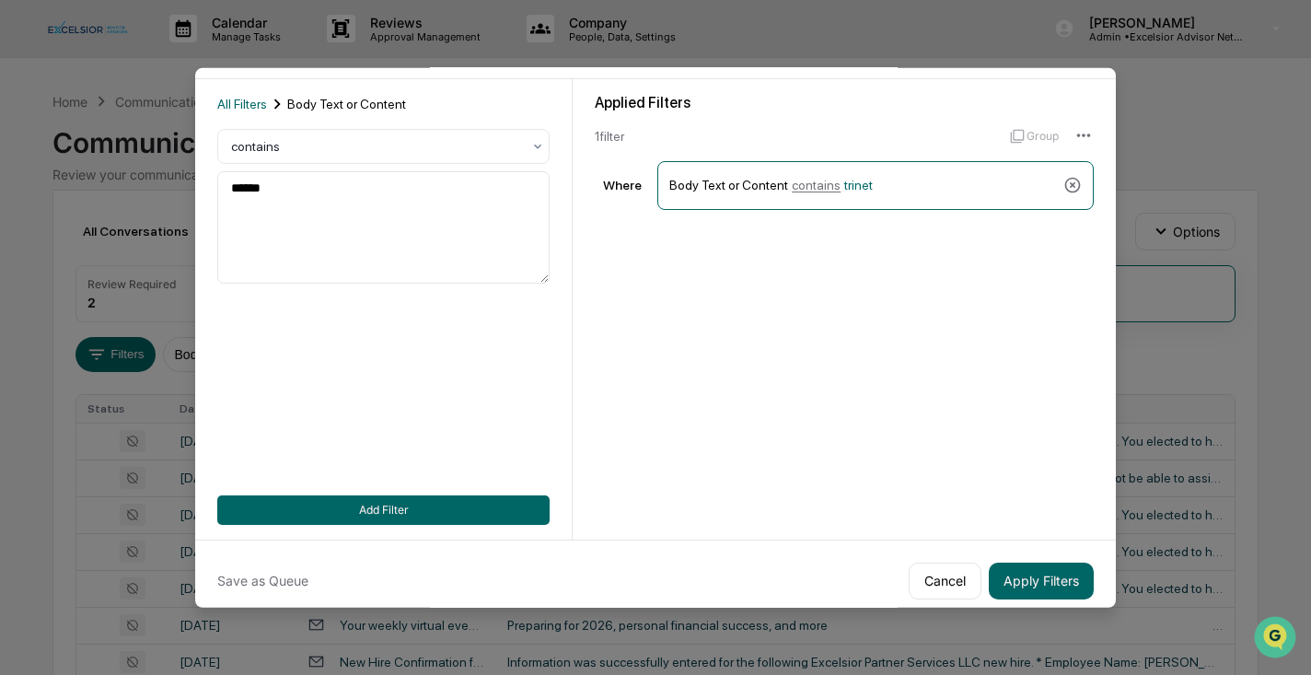
scroll to position [91, 0]
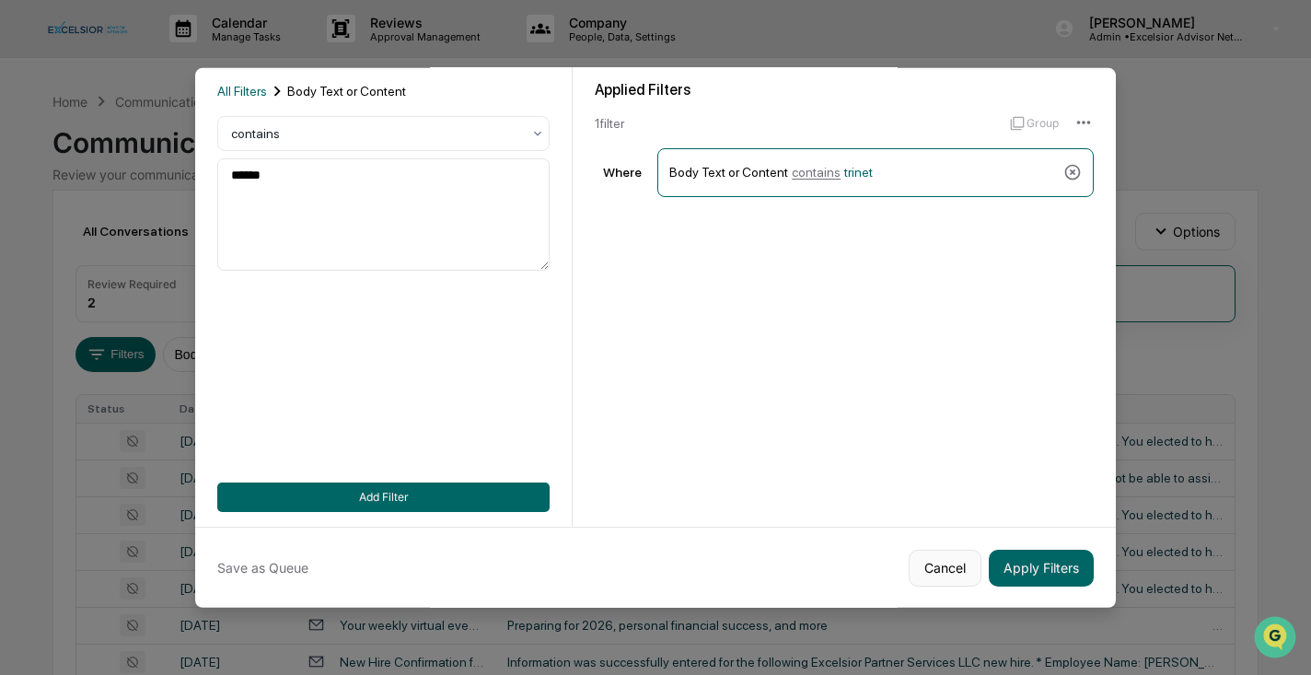
click at [941, 570] on button "Cancel" at bounding box center [945, 567] width 73 height 37
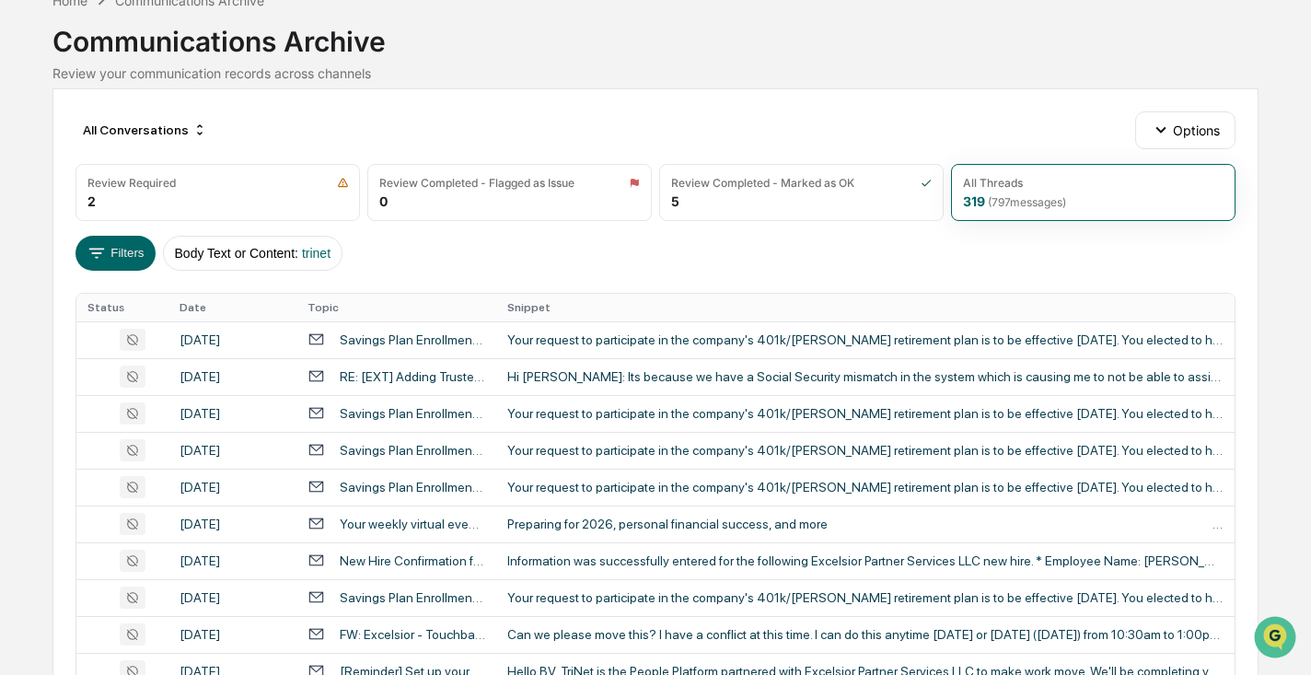
scroll to position [0, 0]
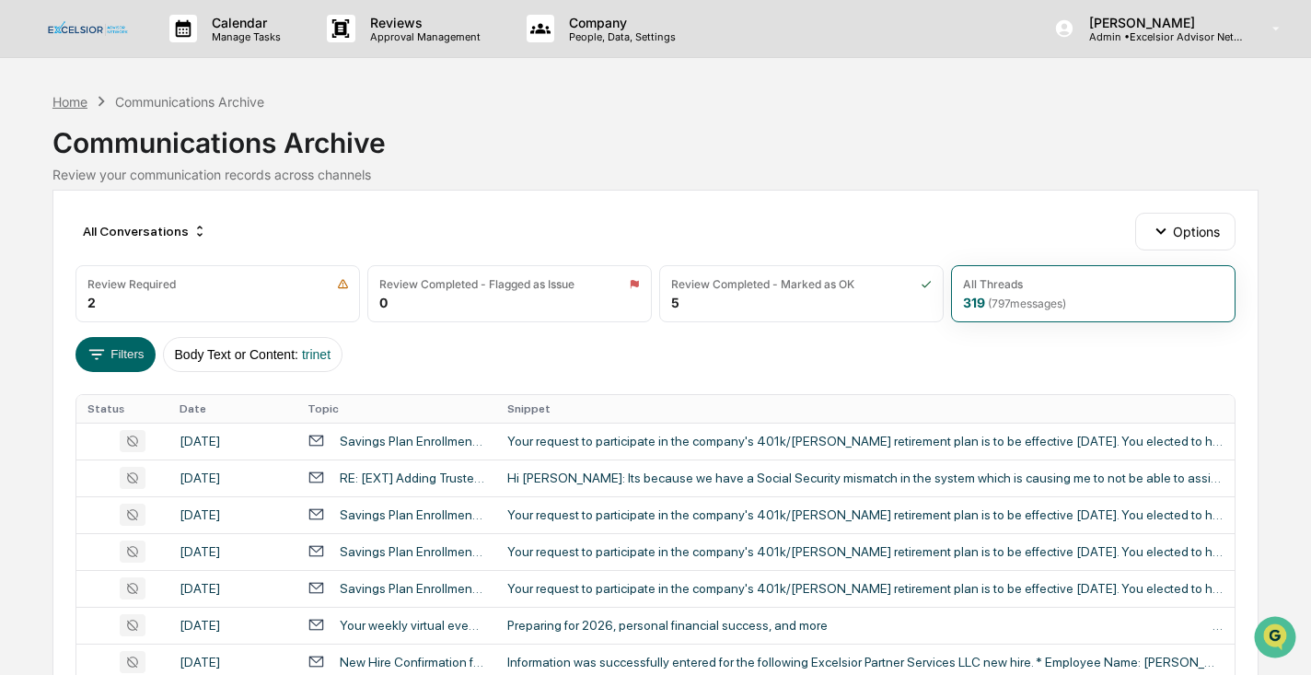
click at [66, 99] on div "Home" at bounding box center [69, 102] width 35 height 16
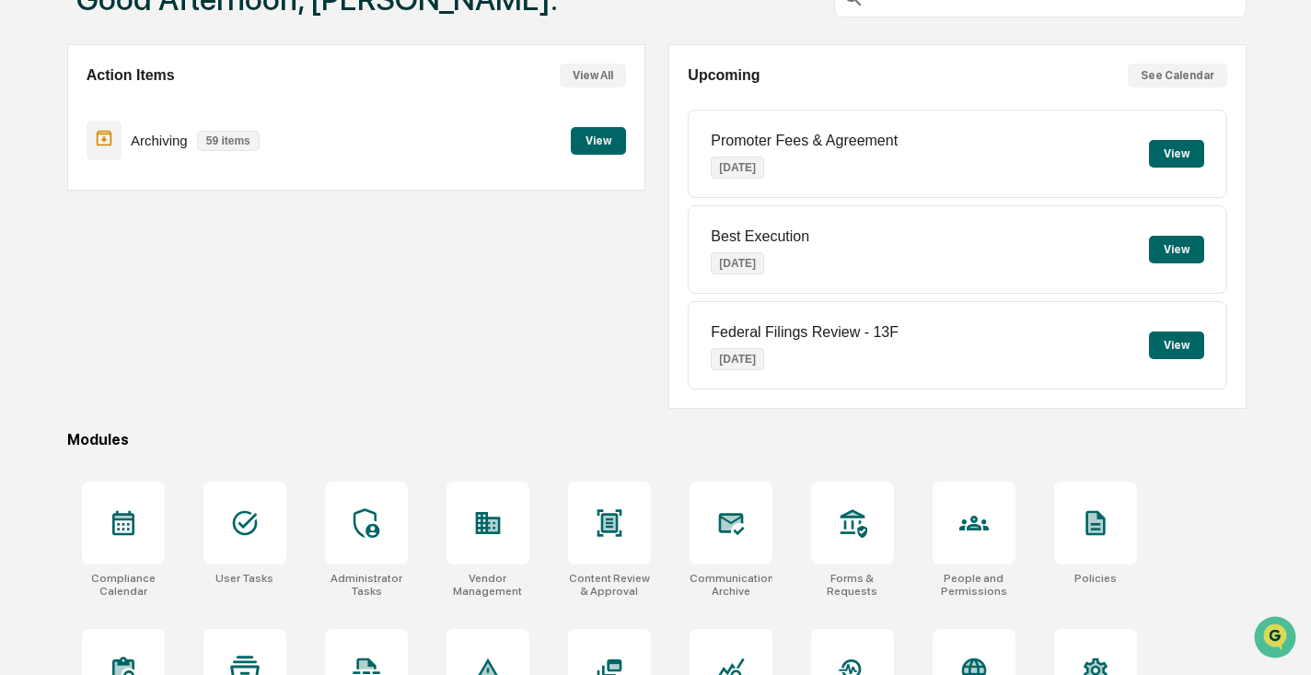
scroll to position [217, 0]
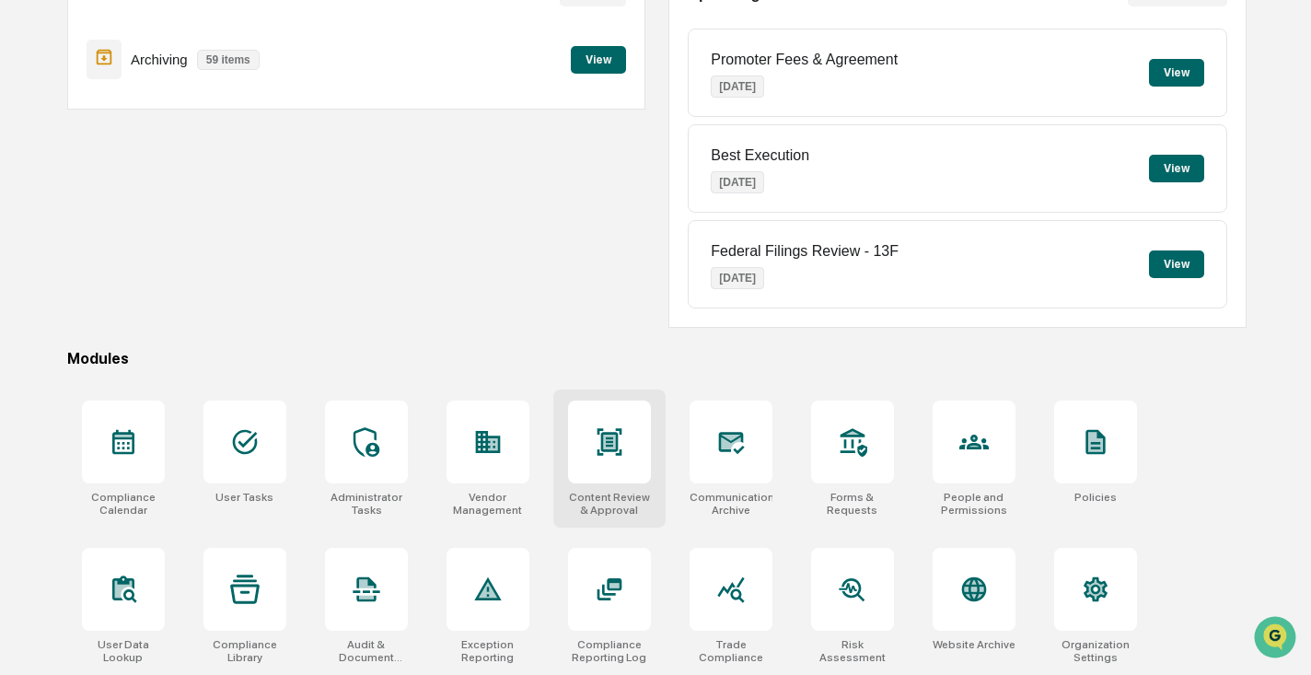
click at [606, 453] on icon at bounding box center [609, 441] width 29 height 29
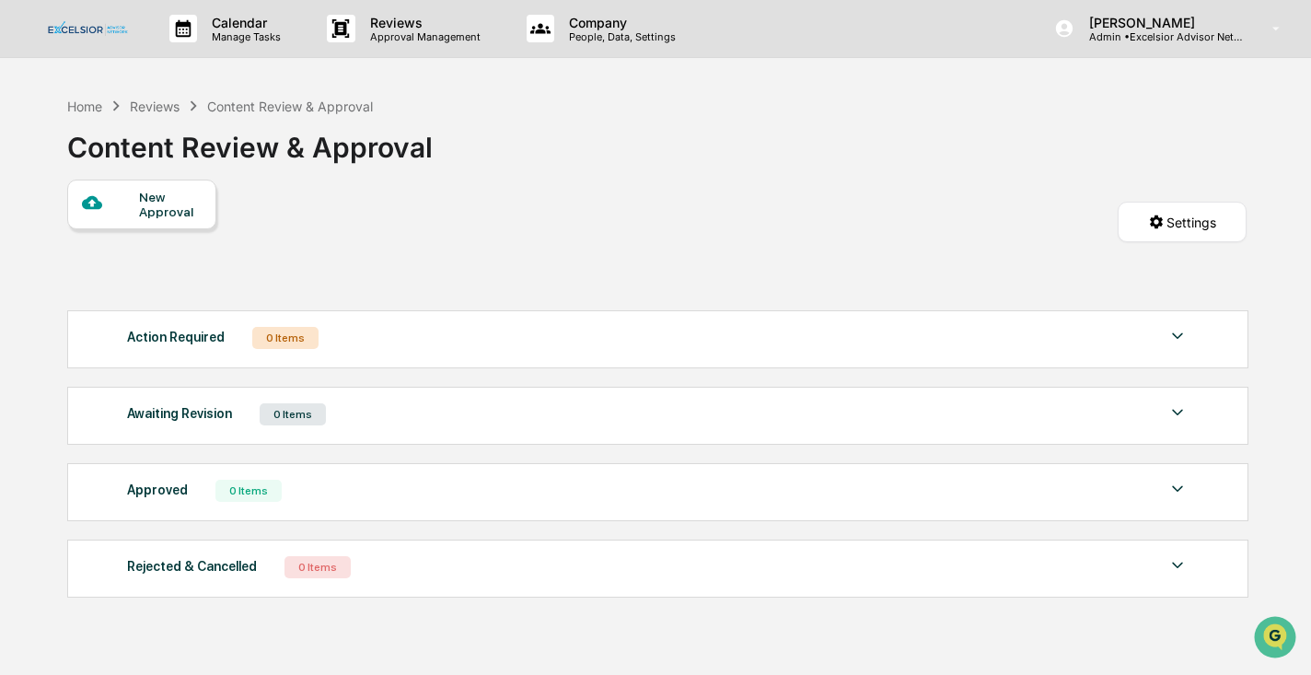
click at [155, 194] on div "New Approval" at bounding box center [170, 204] width 62 height 29
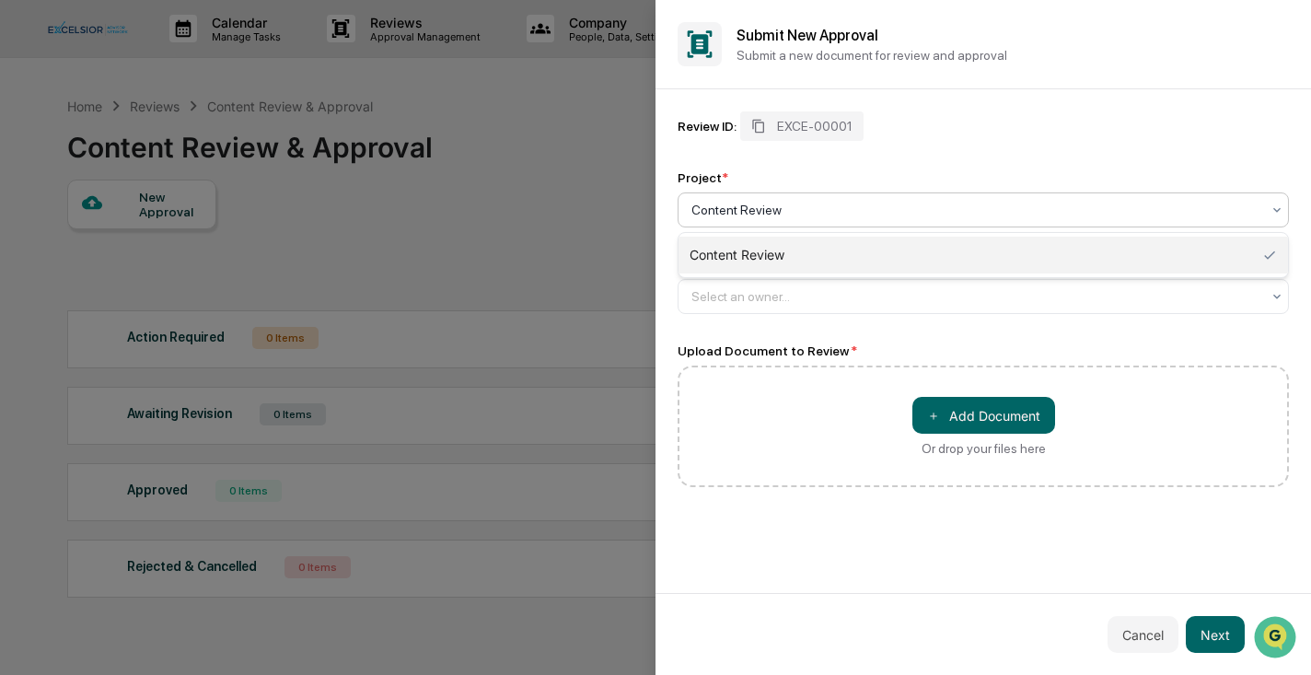
click at [1277, 204] on icon at bounding box center [1277, 210] width 15 height 15
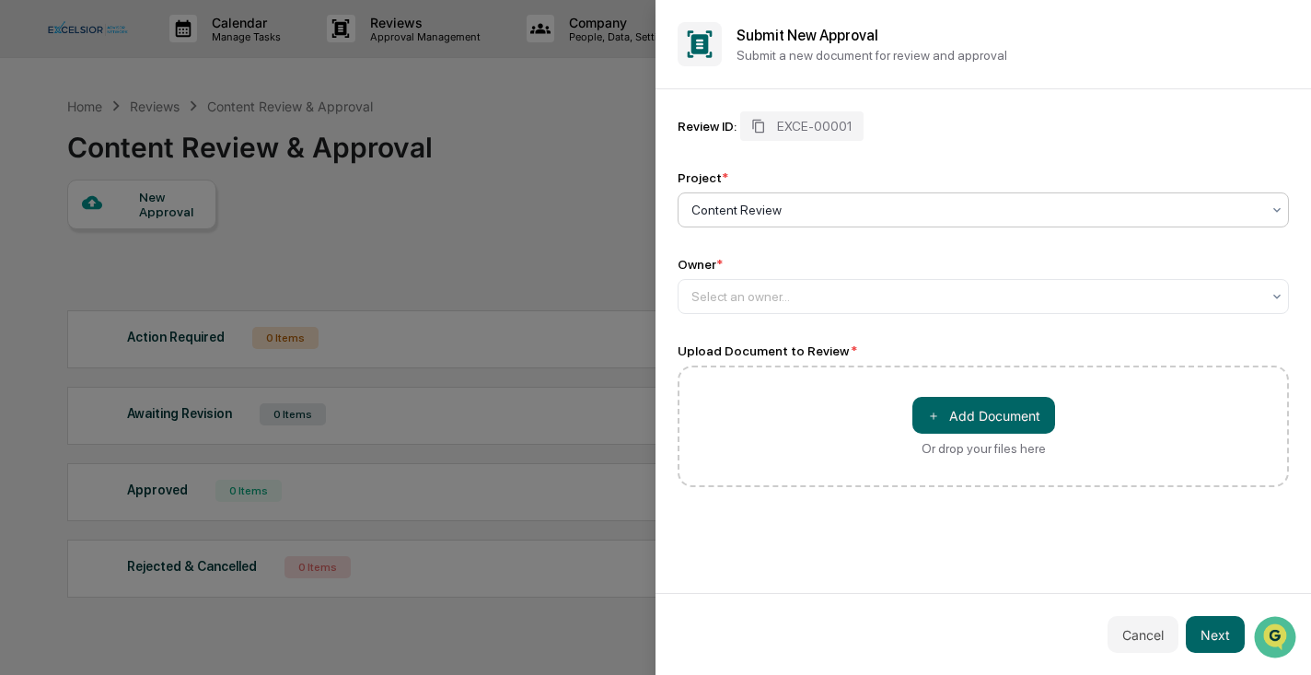
click at [1277, 204] on icon at bounding box center [1277, 210] width 15 height 15
click at [1282, 299] on icon at bounding box center [1277, 296] width 15 height 15
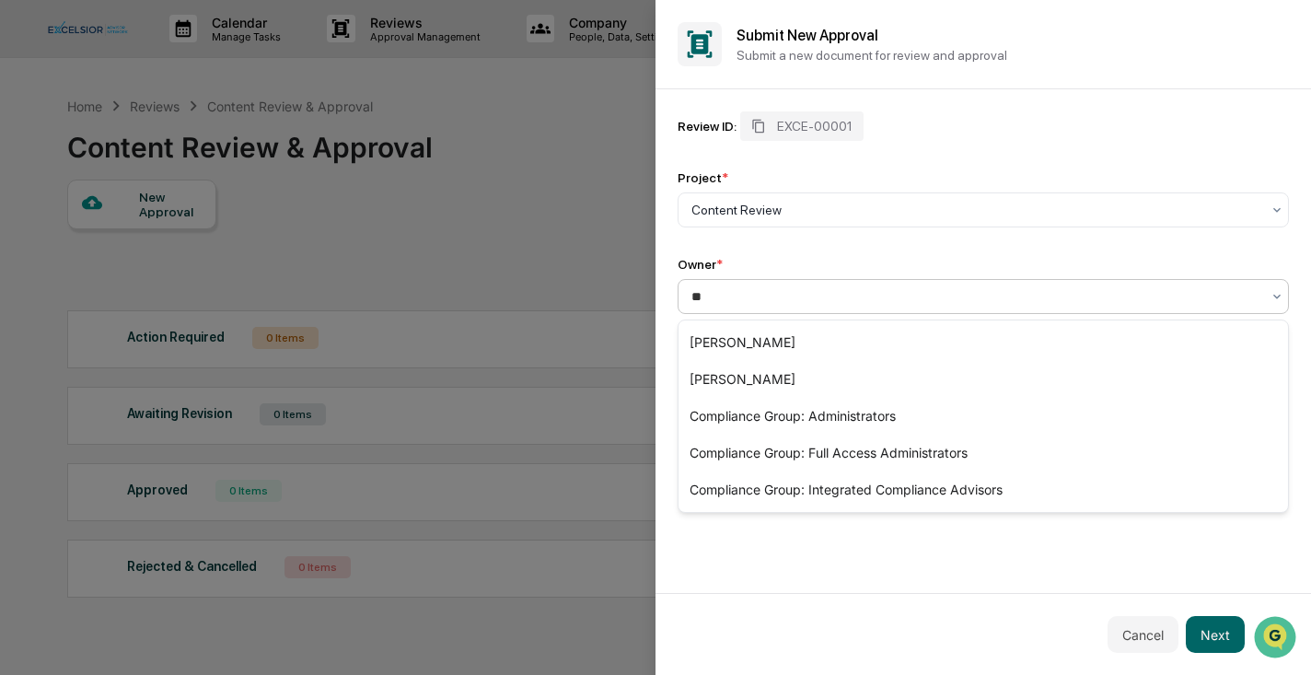
type input "***"
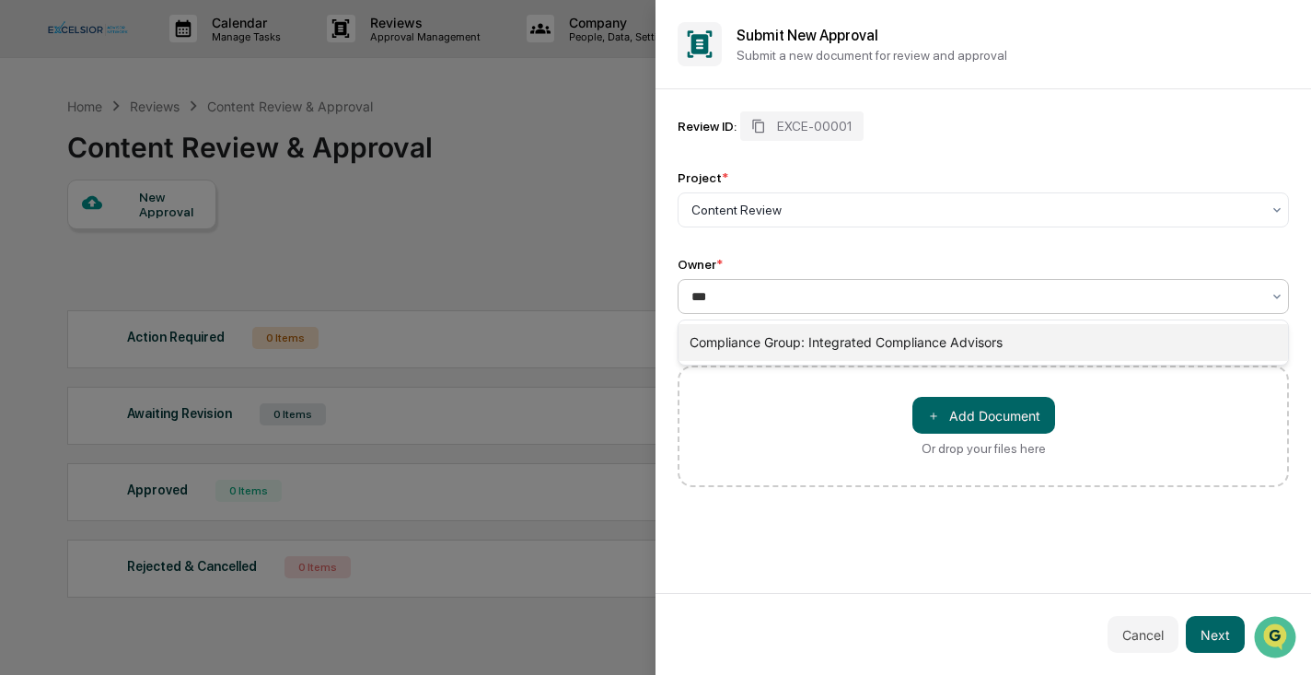
click at [803, 341] on div "Compliance Group: Integrated Compliance Advisors" at bounding box center [984, 342] width 610 height 37
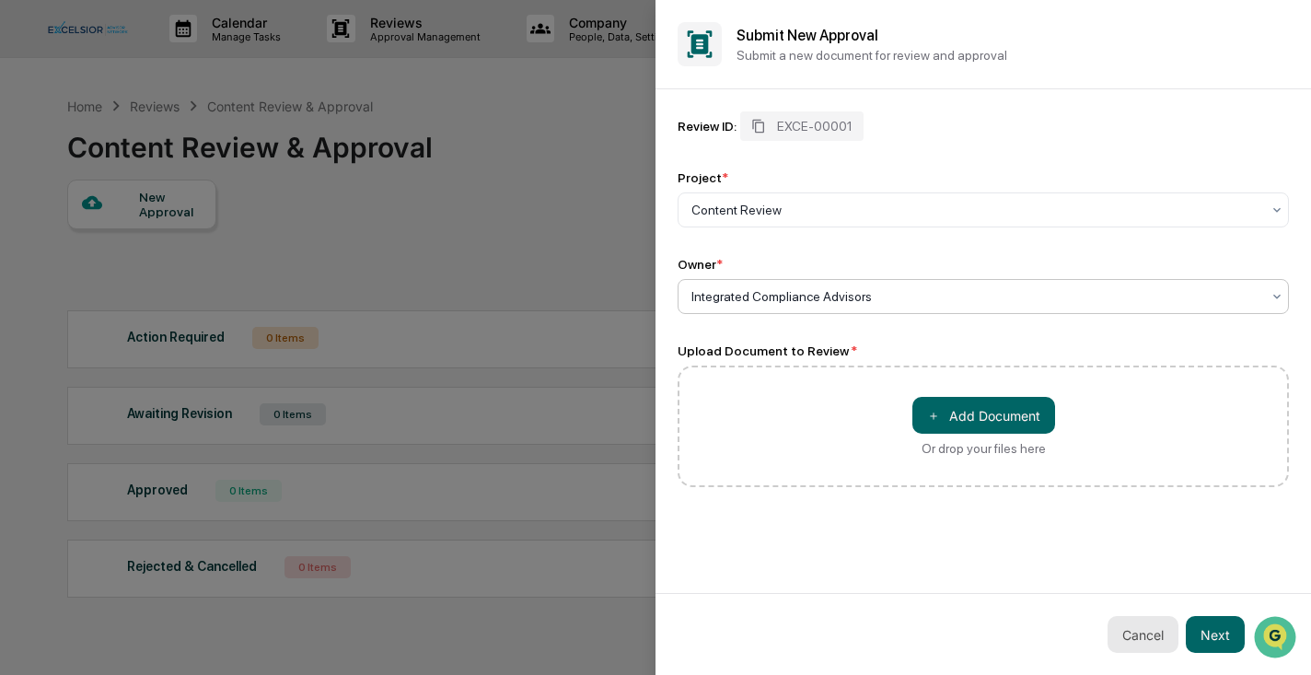
click at [1143, 634] on button "Cancel" at bounding box center [1143, 634] width 71 height 37
